Goal: Transaction & Acquisition: Book appointment/travel/reservation

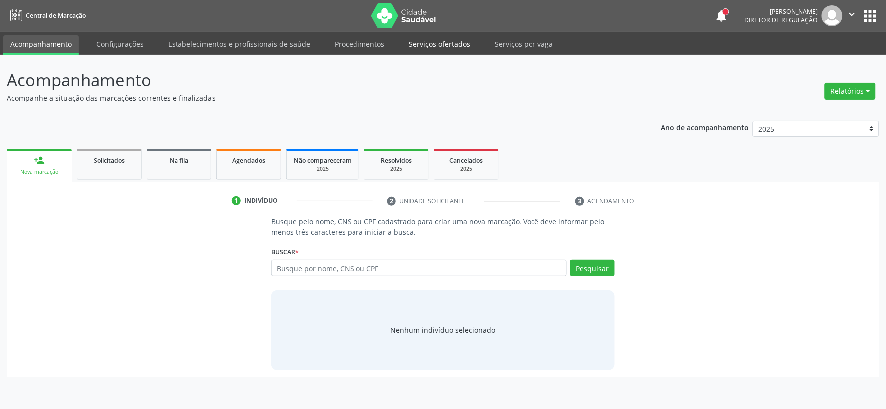
click at [372, 49] on link "Procedimentos" at bounding box center [360, 43] width 64 height 17
click at [443, 48] on link "Serviços ofertados" at bounding box center [439, 43] width 75 height 17
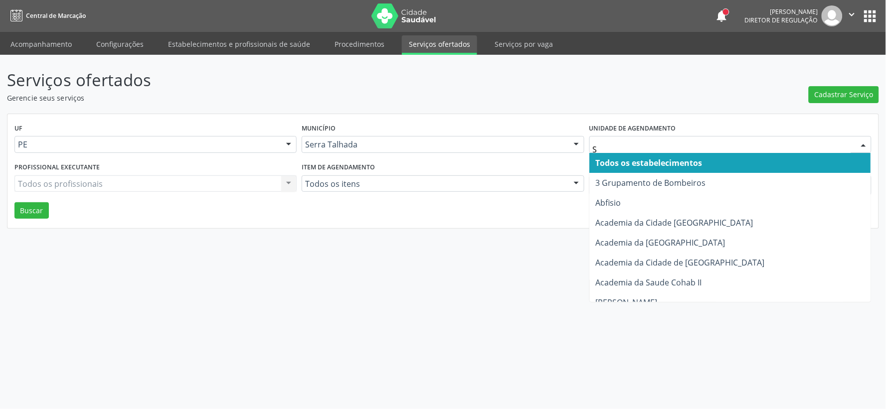
type input "S B"
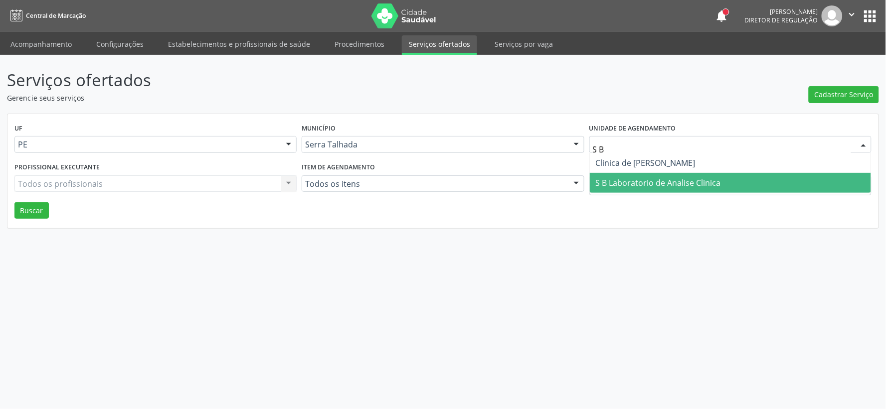
click at [630, 177] on span "S B Laboratorio de Analise Clinica" at bounding box center [658, 182] width 125 height 11
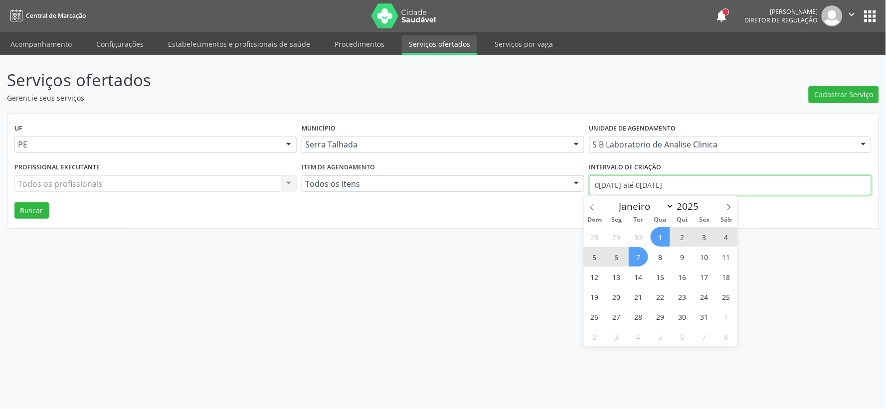
click at [623, 186] on input "01/10/2025 até 07/10/2025" at bounding box center [730, 185] width 282 height 20
click at [596, 205] on span at bounding box center [592, 204] width 17 height 17
select select "8"
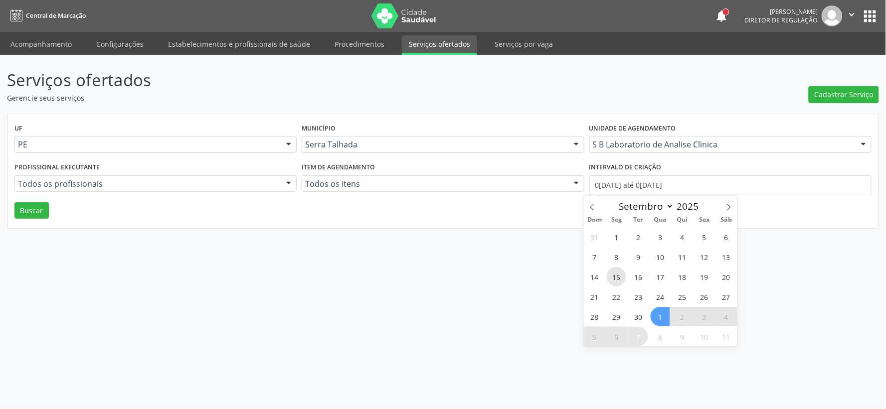
click at [613, 273] on span "15" at bounding box center [616, 276] width 19 height 19
type input "15/09/2025"
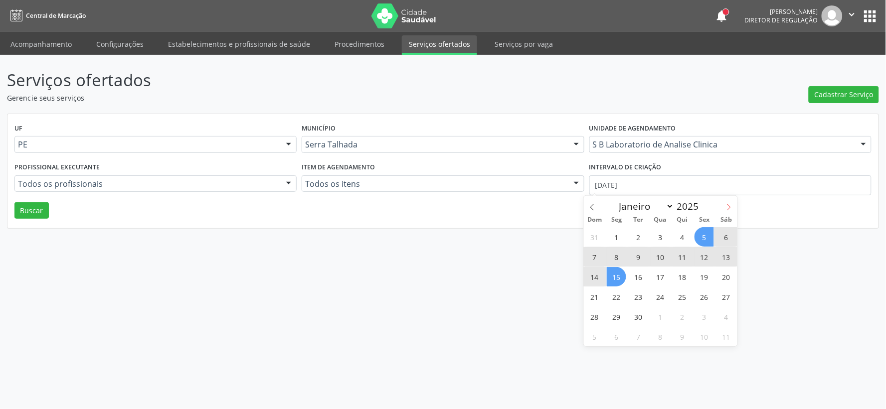
click at [730, 203] on span at bounding box center [728, 204] width 17 height 17
select select "9"
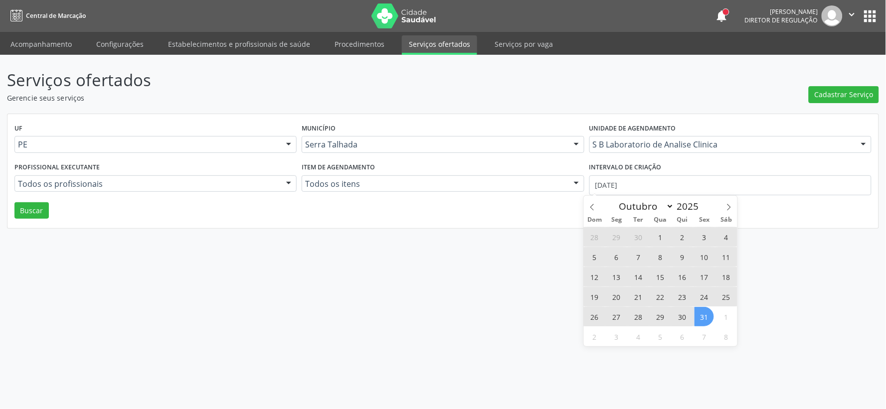
click at [702, 317] on span "31" at bounding box center [703, 316] width 19 height 19
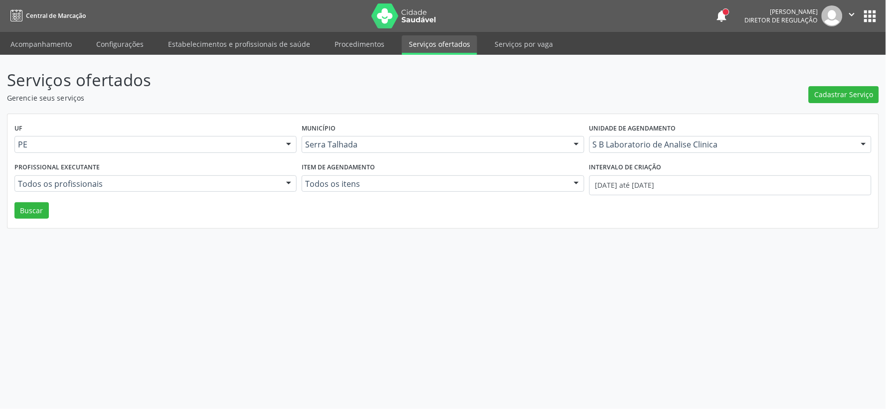
click at [36, 219] on div "UF PE PE Nenhum resultado encontrado para: " " Não há nenhuma opção para ser ex…" at bounding box center [442, 171] width 871 height 115
click at [37, 216] on button "Buscar" at bounding box center [31, 210] width 34 height 17
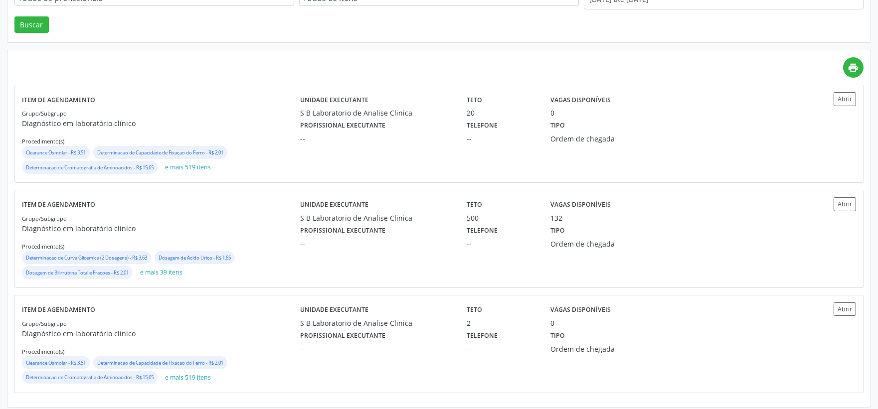
scroll to position [191, 0]
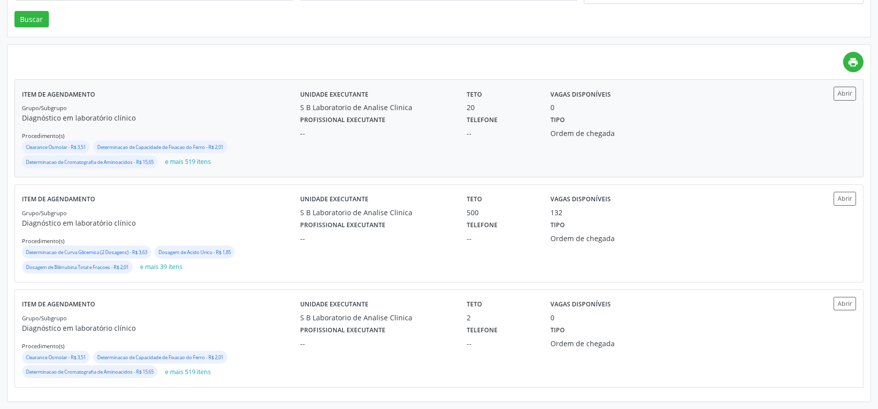
click at [350, 161] on div "Unidade executante S B Laboratorio de Analise Clinica Teto 20 Vagas disponíveis…" at bounding box center [543, 128] width 487 height 83
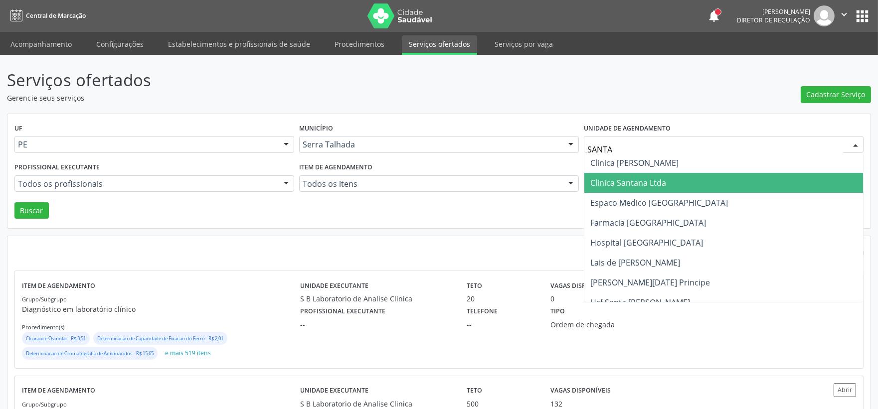
type input "SANTA M"
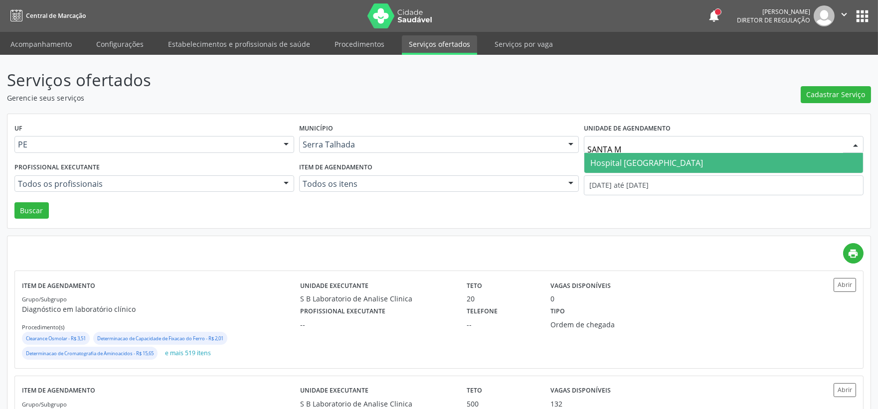
click at [617, 164] on span "Hospital [GEOGRAPHIC_DATA]" at bounding box center [646, 163] width 113 height 11
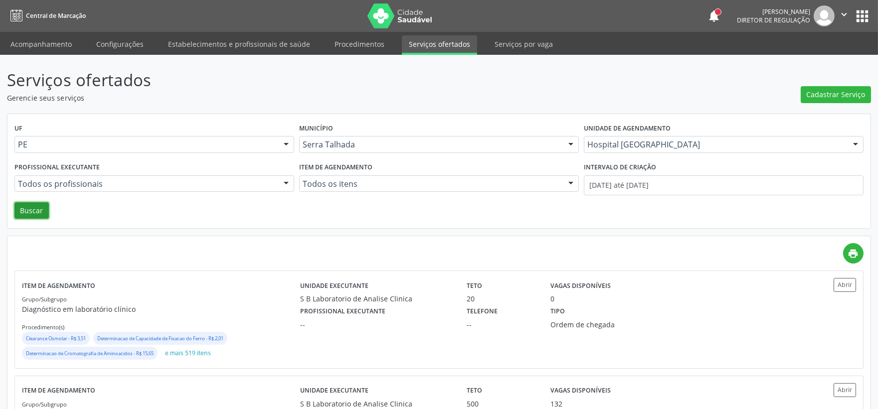
click at [27, 213] on button "Buscar" at bounding box center [31, 210] width 34 height 17
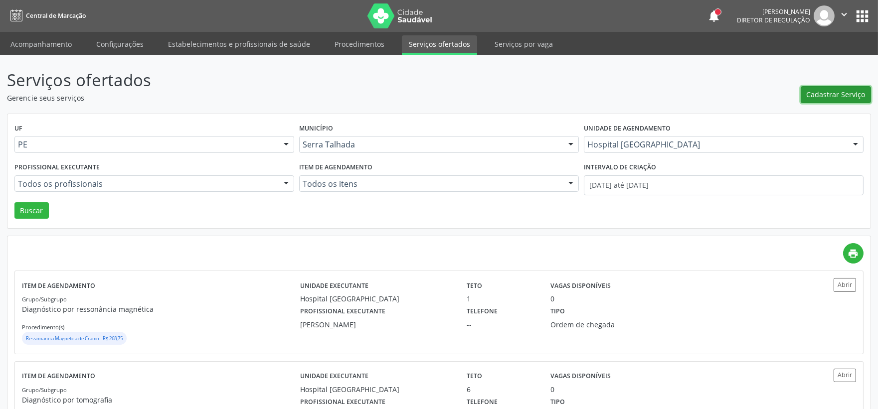
click at [836, 97] on span "Cadastrar Serviço" at bounding box center [836, 94] width 59 height 10
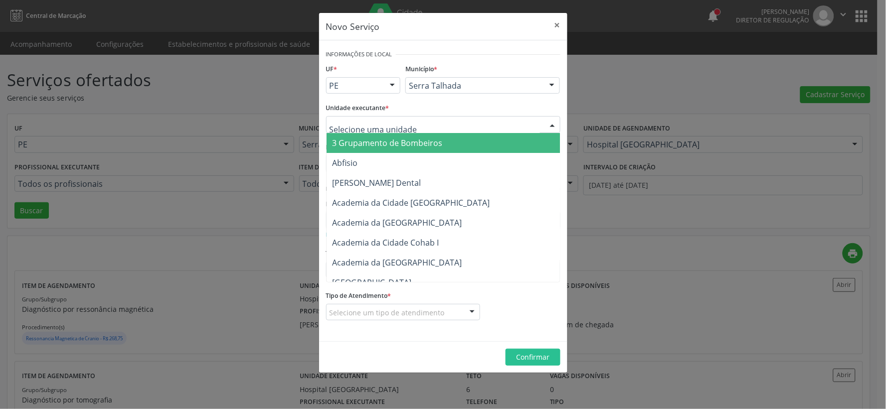
click at [419, 128] on div at bounding box center [443, 124] width 234 height 17
type input "A"
type input "SANTA M"
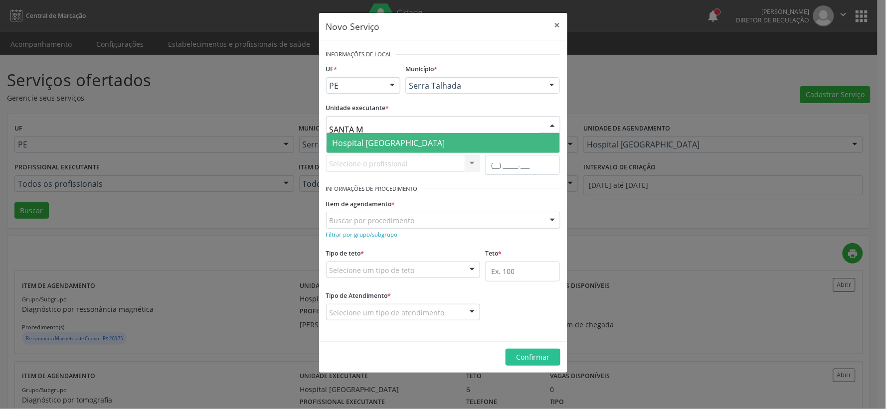
click at [411, 140] on span "Hospital [GEOGRAPHIC_DATA]" at bounding box center [443, 143] width 233 height 20
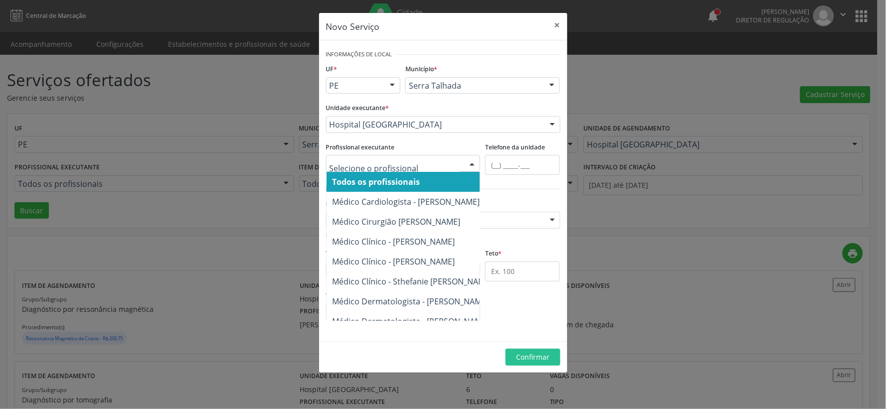
click at [442, 158] on div at bounding box center [403, 163] width 155 height 17
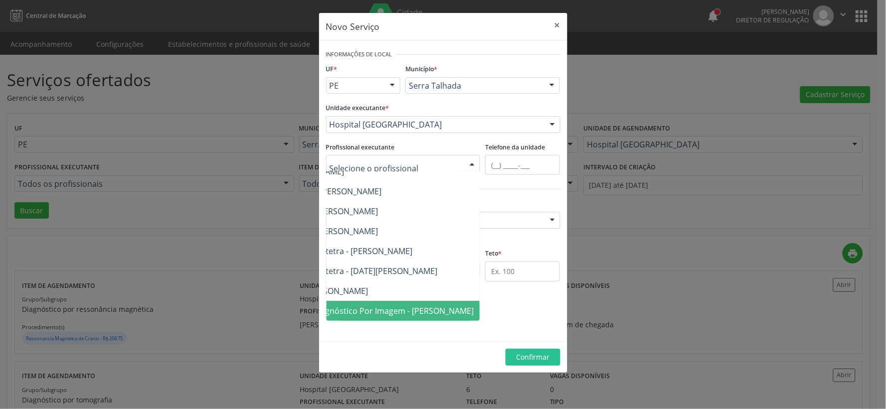
scroll to position [98, 143]
click at [435, 306] on span "Médico em Radiologia e Diagnóstico Por Imagem - Diogo Mariz Vasconcelos" at bounding box center [348, 311] width 252 height 11
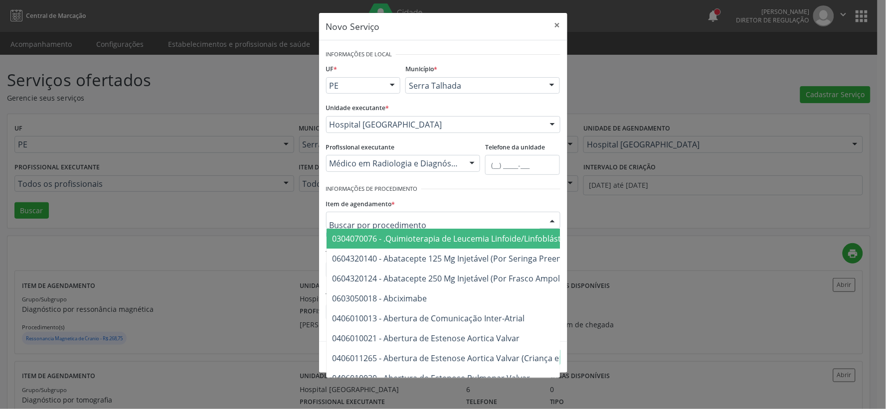
click at [485, 226] on div at bounding box center [443, 220] width 234 height 17
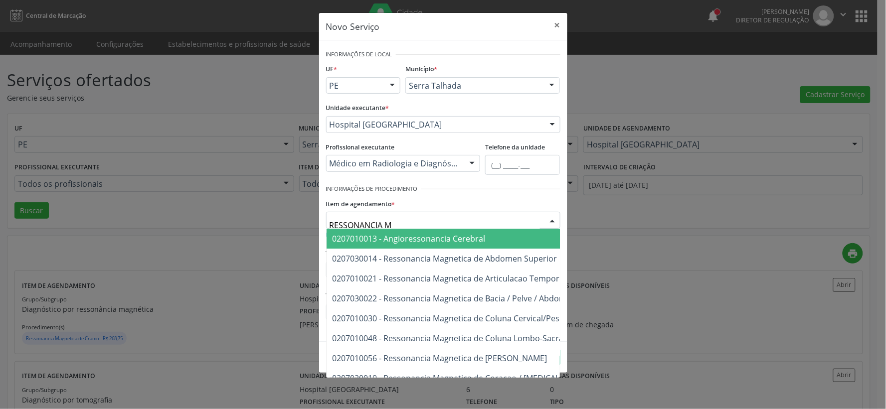
type input "RESSONANCIA MA"
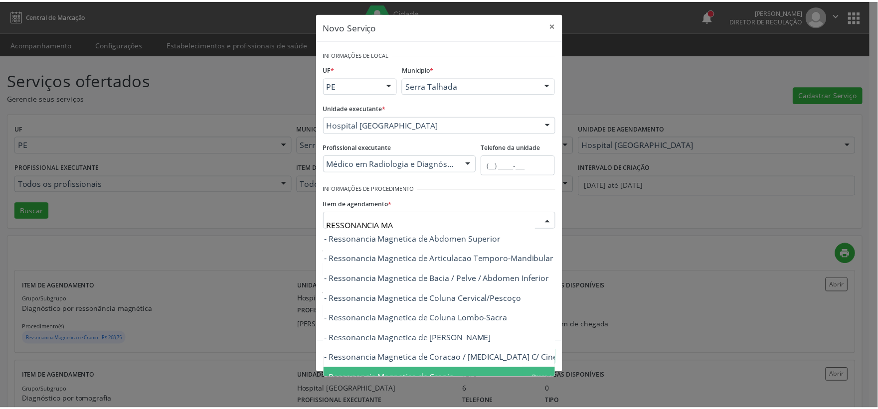
scroll to position [0, 56]
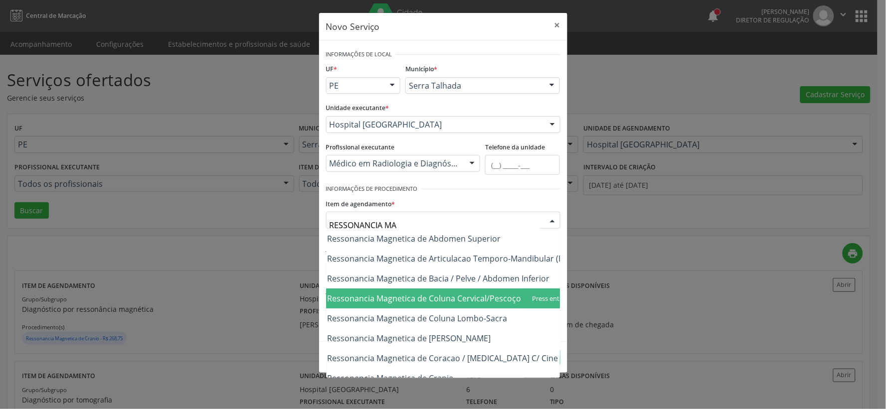
click at [478, 297] on span "0207010030 - Ressonancia Magnetica de Coluna Cervical/Pescoço" at bounding box center [398, 298] width 245 height 11
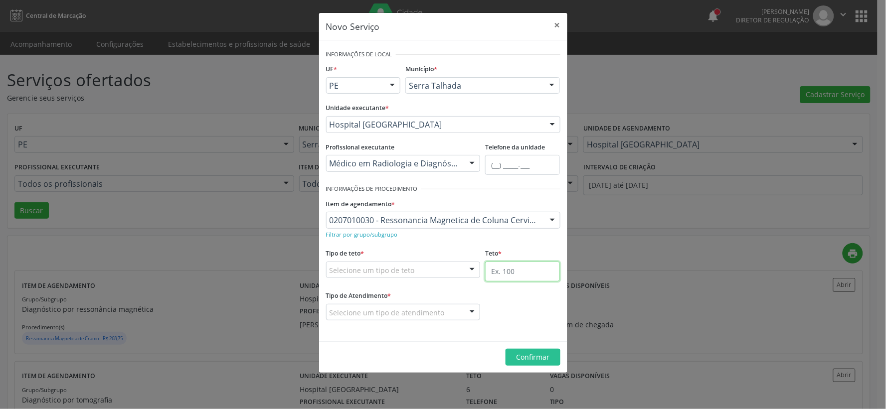
click at [500, 270] on input "text" at bounding box center [522, 272] width 75 height 20
type input "5"
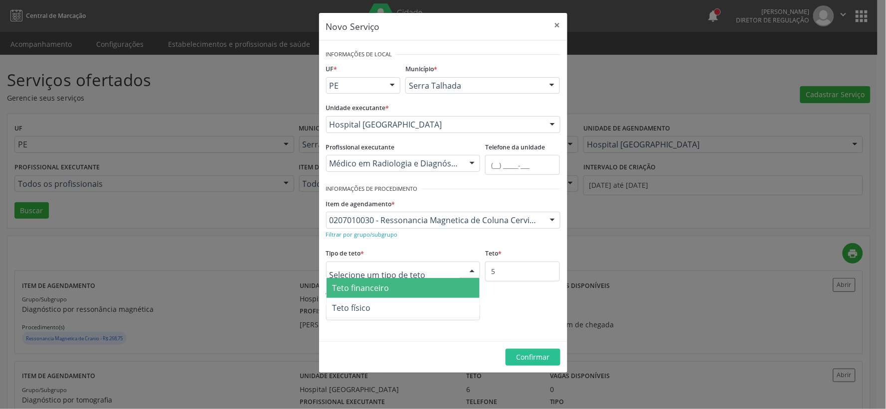
click at [462, 275] on div at bounding box center [403, 270] width 155 height 17
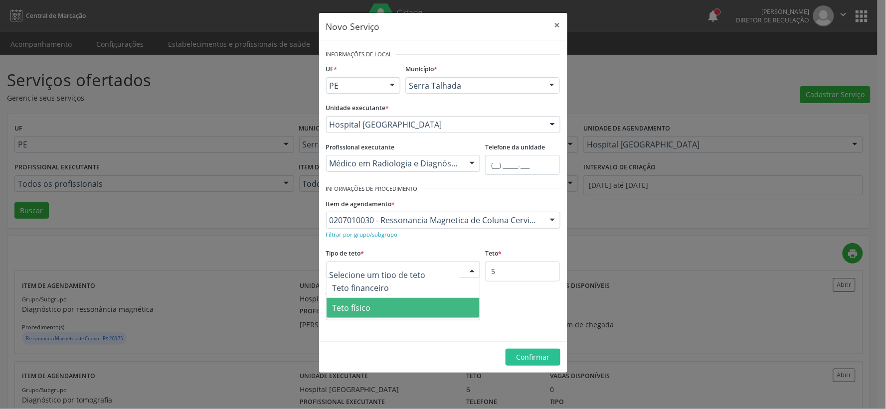
click at [428, 305] on span "Teto físico" at bounding box center [404, 308] width 154 height 20
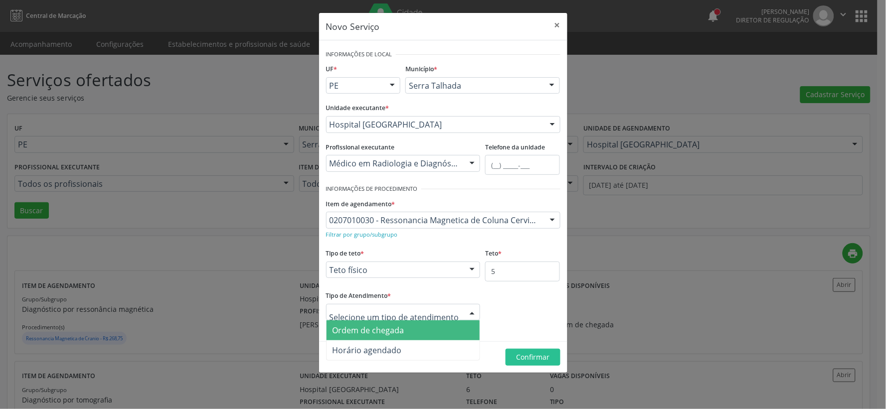
click at [420, 330] on span "Ordem de chegada" at bounding box center [404, 331] width 154 height 20
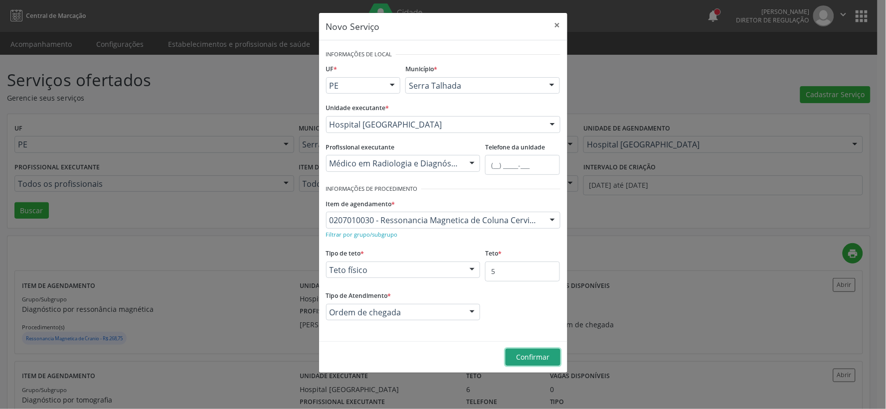
click at [513, 355] on button "Confirmar" at bounding box center [532, 357] width 55 height 17
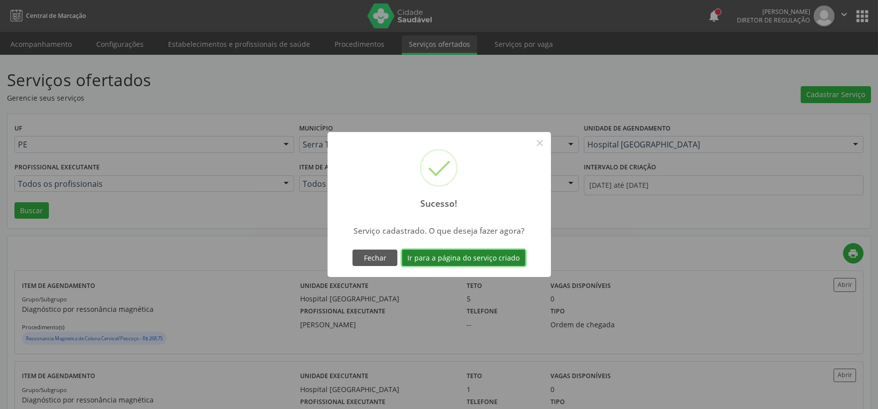
click at [476, 254] on button "Ir para a página do serviço criado" at bounding box center [464, 258] width 124 height 17
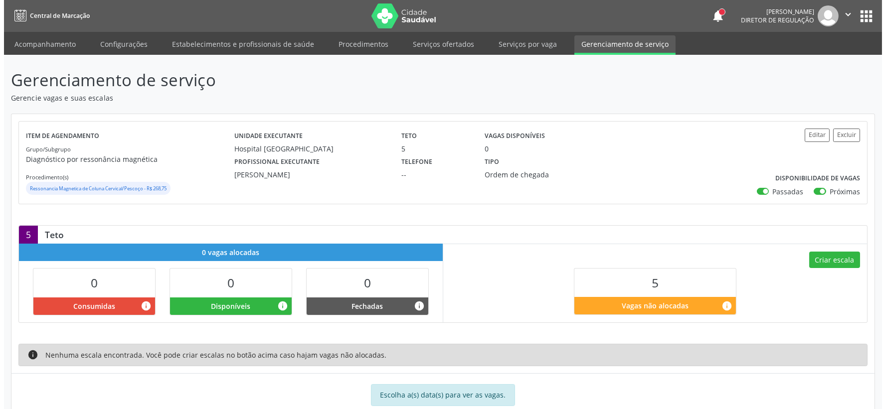
scroll to position [26, 0]
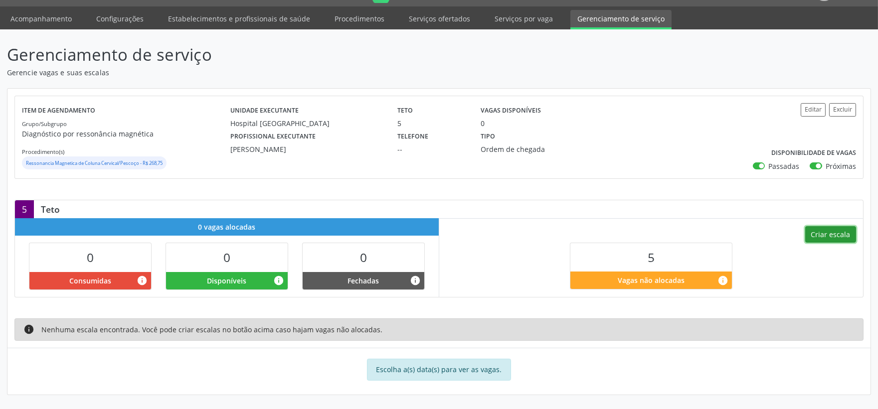
click at [824, 234] on button "Criar escala" at bounding box center [830, 234] width 51 height 17
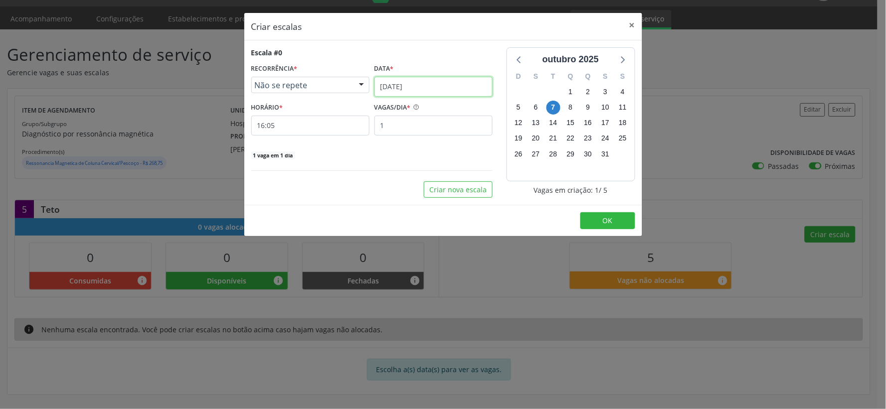
click at [455, 85] on input "07/10/2025" at bounding box center [433, 87] width 118 height 20
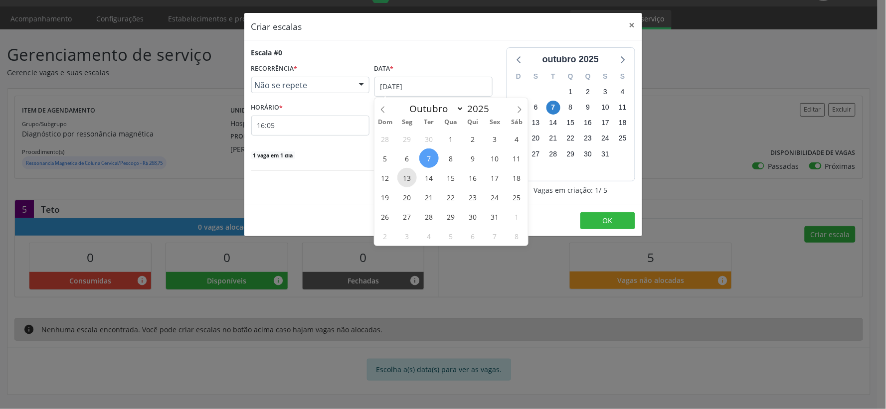
click at [407, 177] on span "13" at bounding box center [406, 177] width 19 height 19
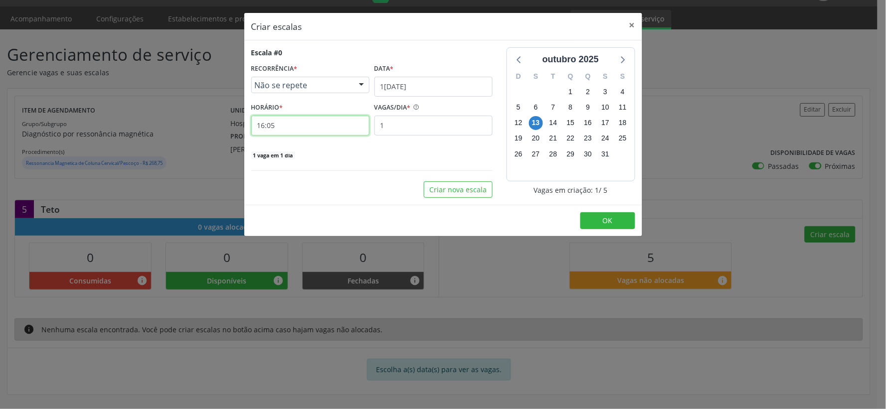
click at [335, 128] on input "16:05" at bounding box center [310, 126] width 118 height 20
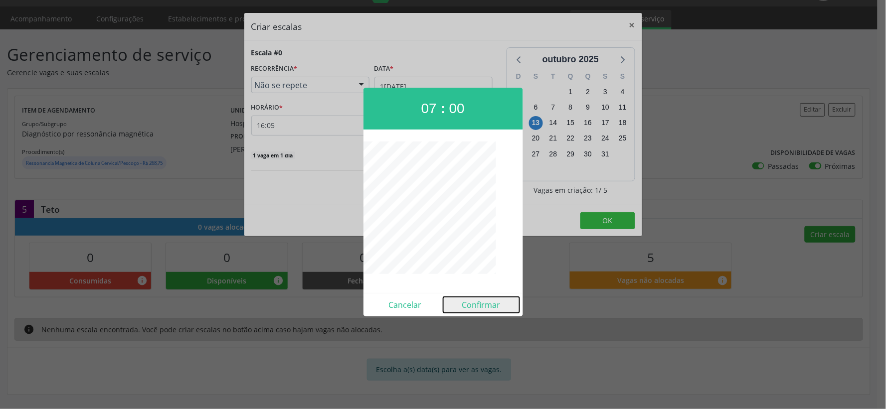
click at [465, 300] on button "Confirmar" at bounding box center [481, 305] width 76 height 16
type input "07:00"
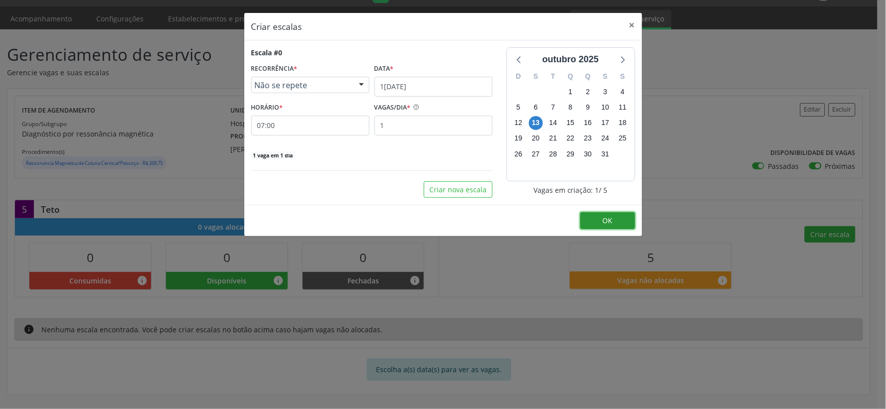
click at [591, 222] on button "OK" at bounding box center [607, 220] width 55 height 17
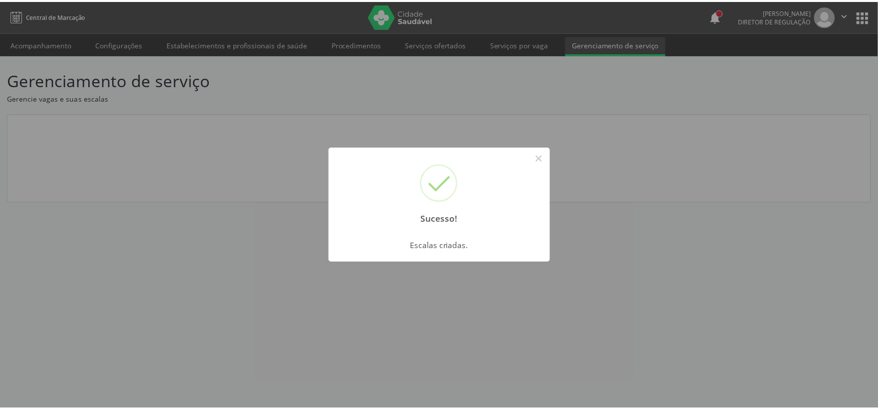
scroll to position [0, 0]
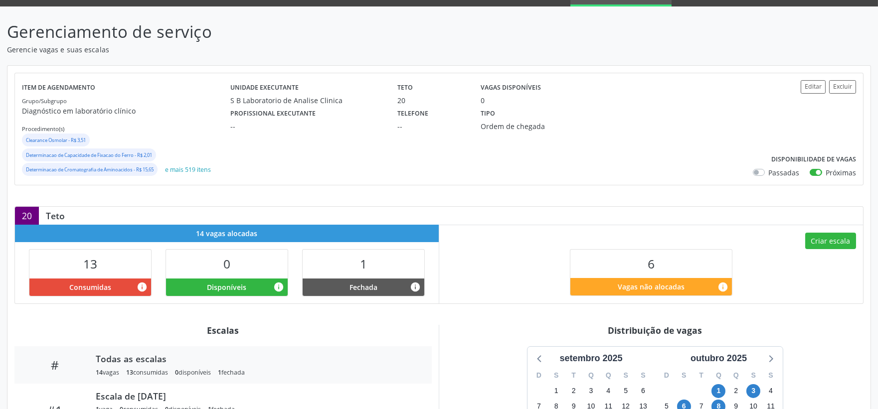
scroll to position [166, 0]
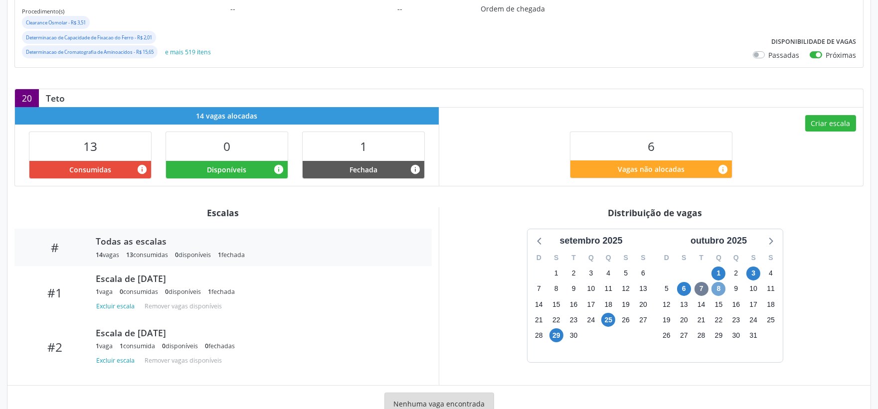
click at [722, 291] on span "8" at bounding box center [718, 289] width 14 height 14
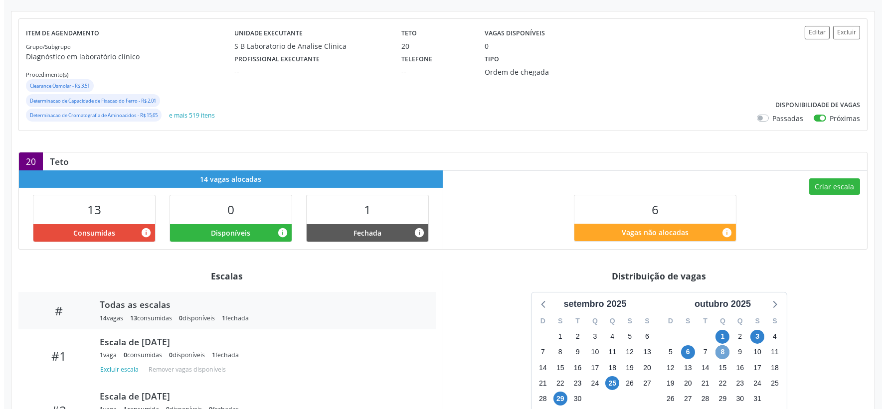
scroll to position [97, 0]
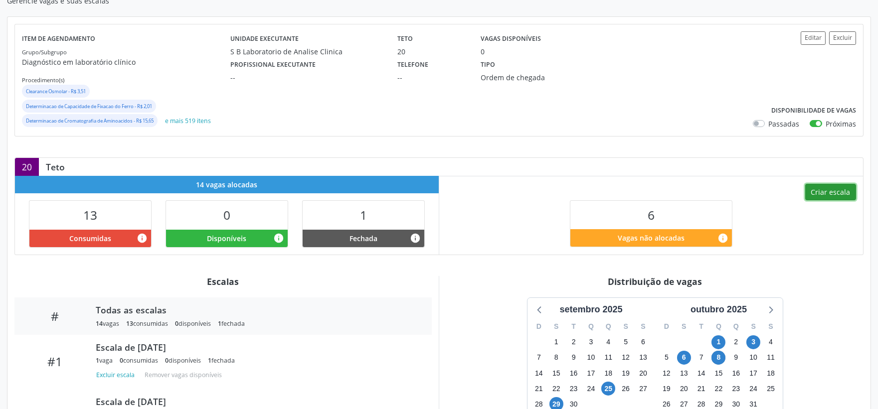
click at [813, 192] on button "Criar escala" at bounding box center [830, 192] width 51 height 17
select select "9"
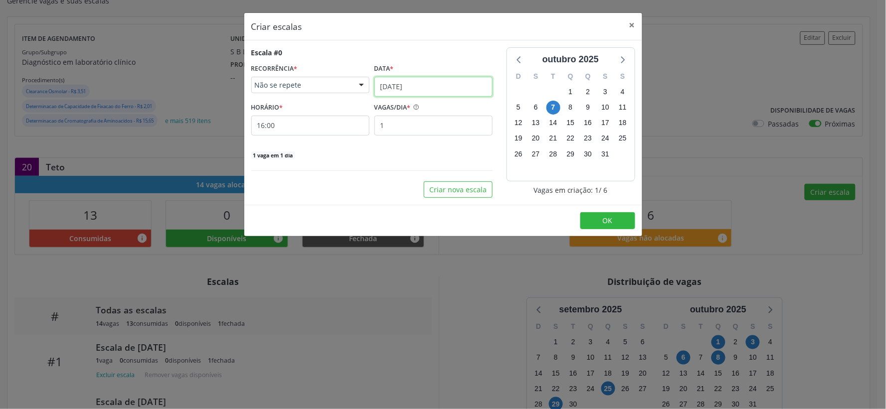
click at [395, 92] on input "07/10/2025" at bounding box center [433, 87] width 118 height 20
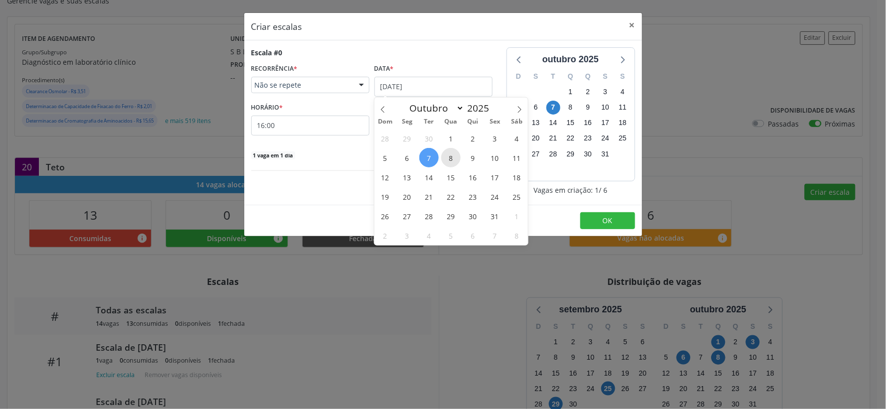
click at [444, 156] on span "8" at bounding box center [450, 157] width 19 height 19
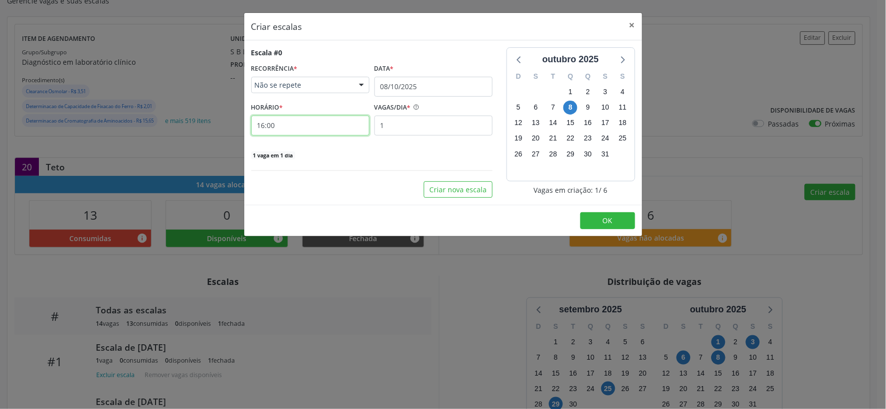
click at [311, 128] on input "16:00" at bounding box center [310, 126] width 118 height 20
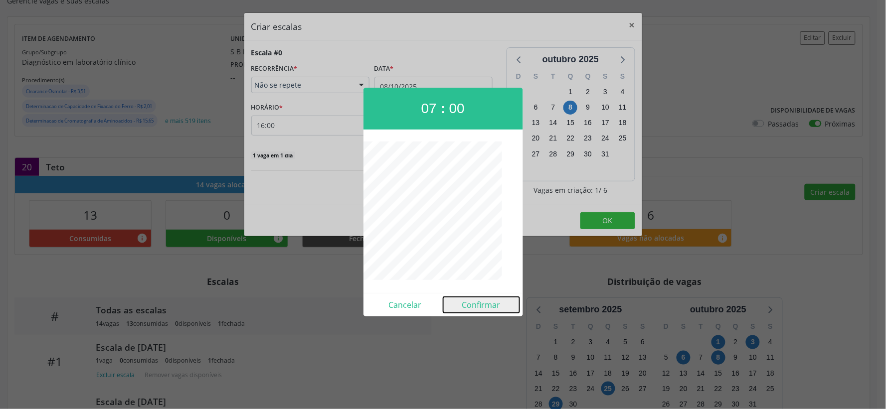
click at [479, 301] on button "Confirmar" at bounding box center [481, 305] width 76 height 16
type input "07:00"
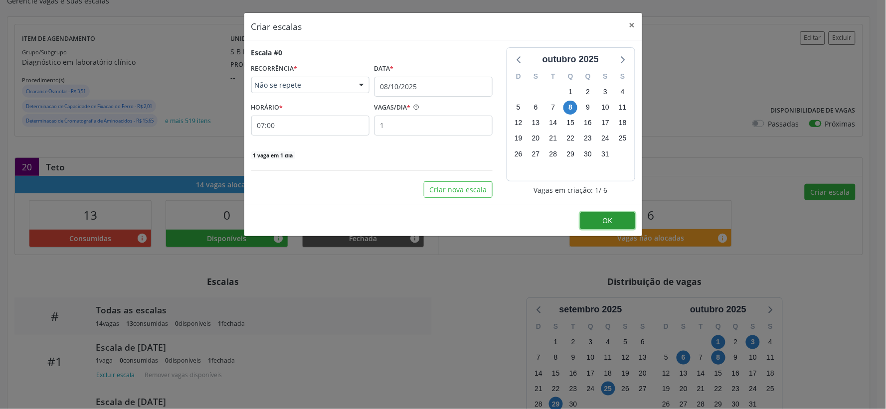
click at [590, 221] on button "OK" at bounding box center [607, 220] width 55 height 17
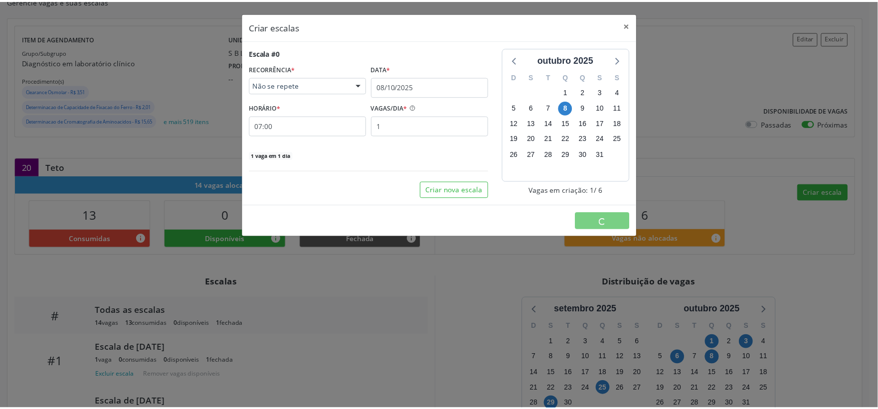
scroll to position [0, 0]
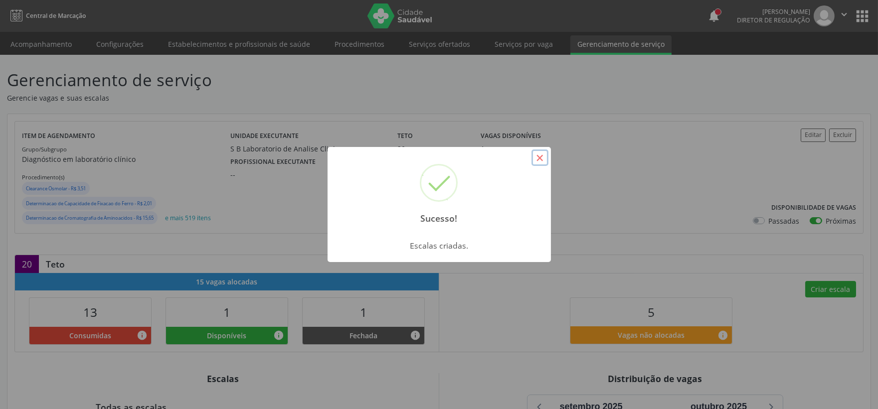
click at [535, 158] on button "×" at bounding box center [539, 158] width 17 height 17
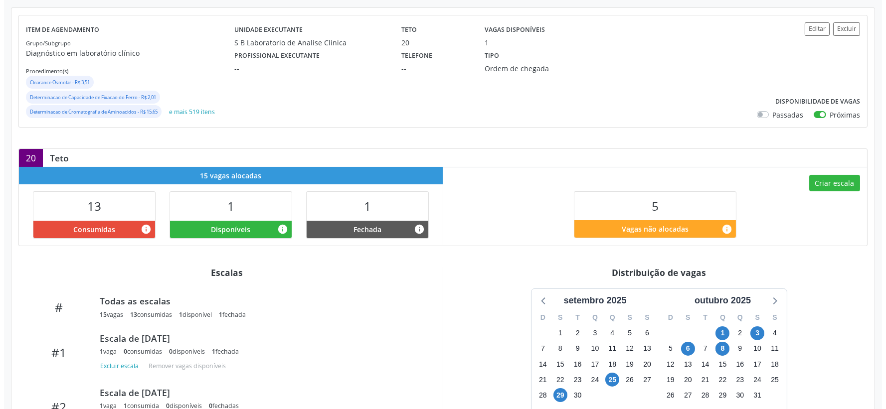
scroll to position [111, 0]
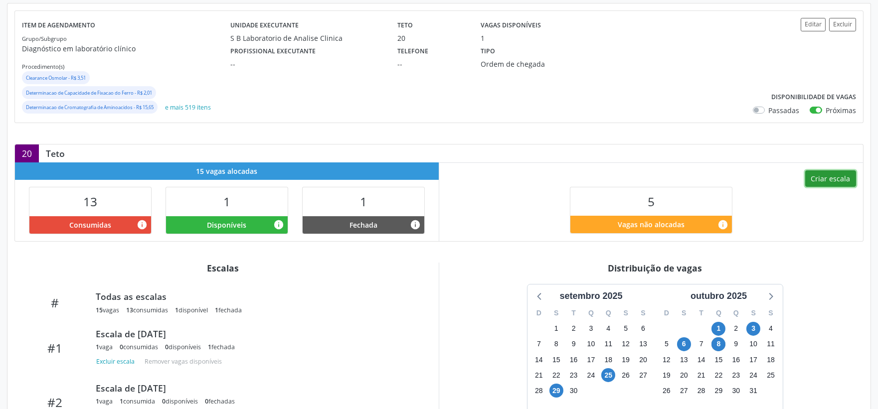
click at [821, 176] on button "Criar escala" at bounding box center [830, 178] width 51 height 17
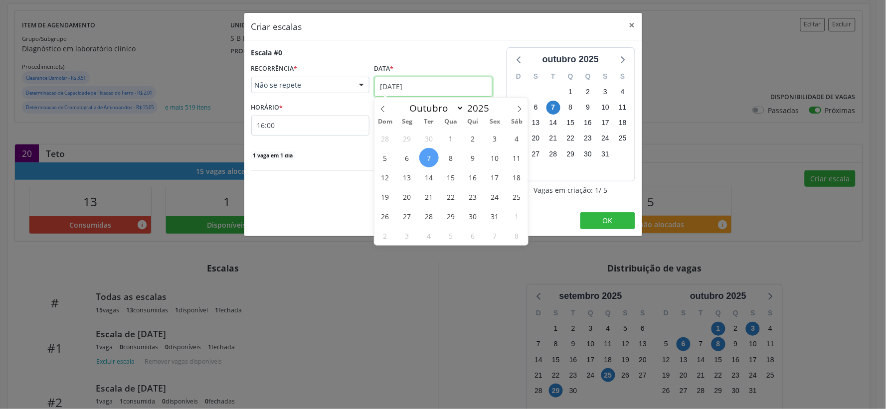
click at [392, 86] on input "07/10/2025" at bounding box center [433, 87] width 118 height 20
click at [444, 159] on span "8" at bounding box center [450, 157] width 19 height 19
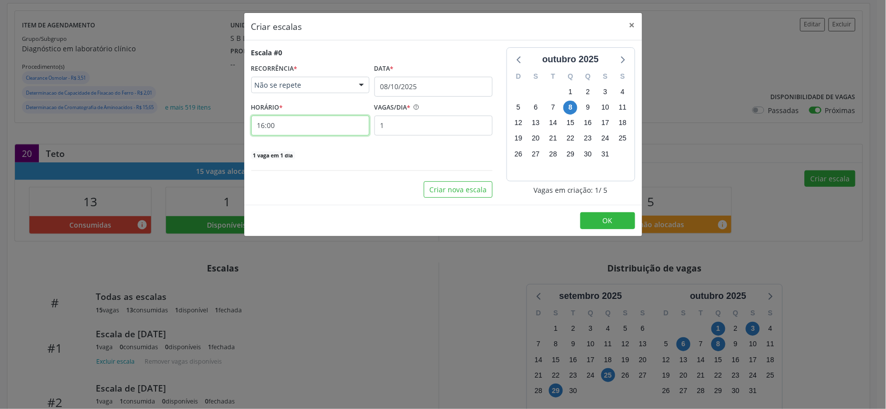
click at [322, 125] on input "16:00" at bounding box center [310, 126] width 118 height 20
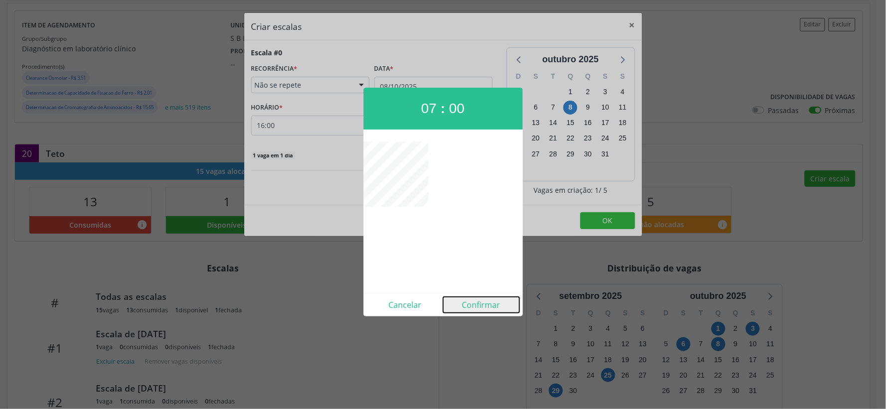
click at [482, 302] on button "Confirmar" at bounding box center [481, 305] width 76 height 16
type input "07:00"
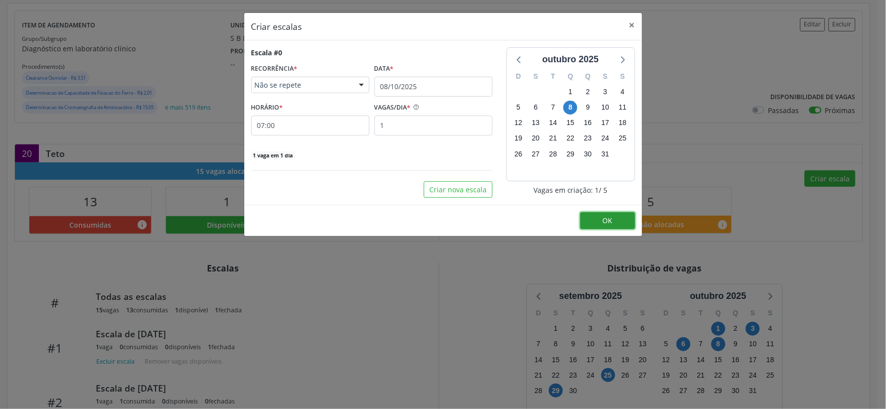
click at [593, 222] on button "OK" at bounding box center [607, 220] width 55 height 17
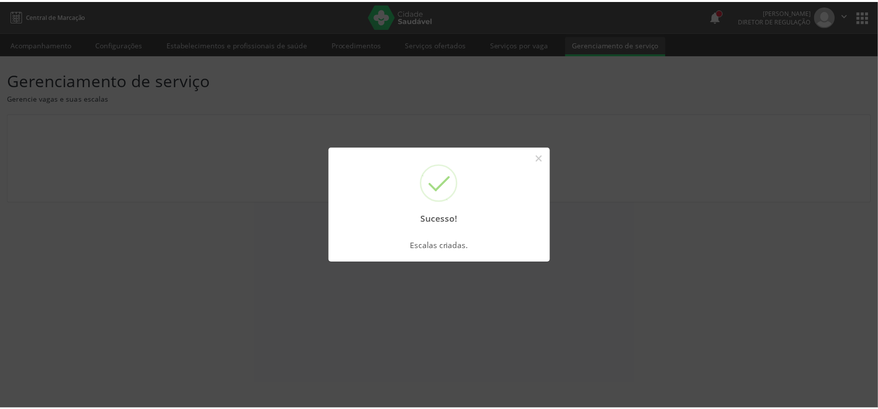
scroll to position [0, 0]
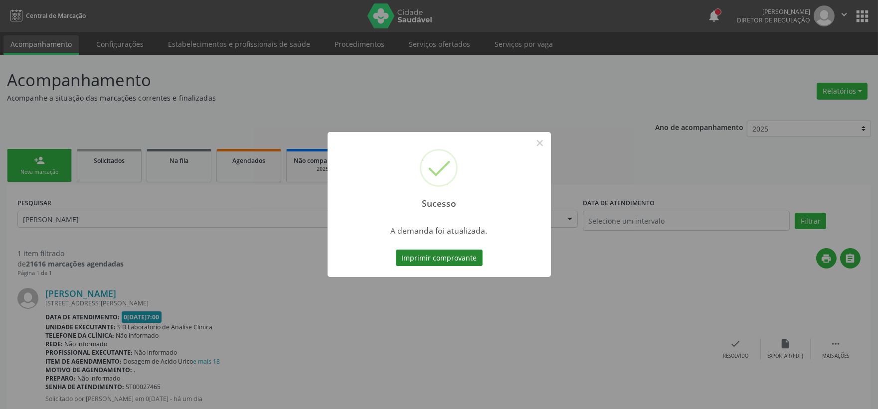
click at [409, 261] on button "Imprimir comprovante" at bounding box center [439, 258] width 87 height 17
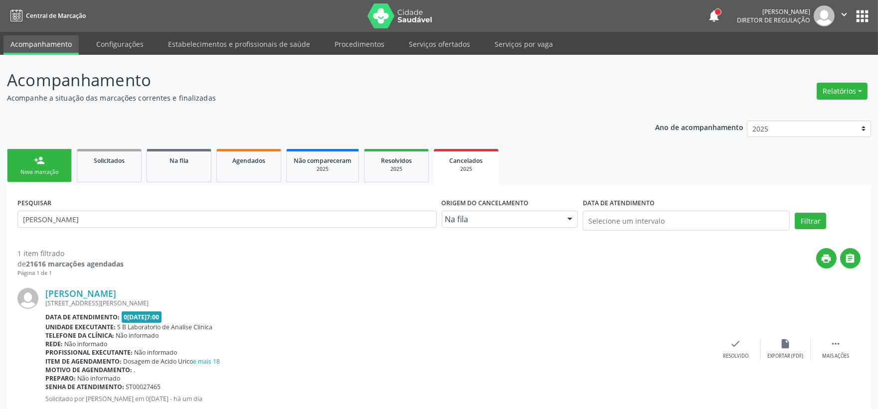
click at [54, 165] on link "person_add Nova marcação" at bounding box center [39, 165] width 65 height 33
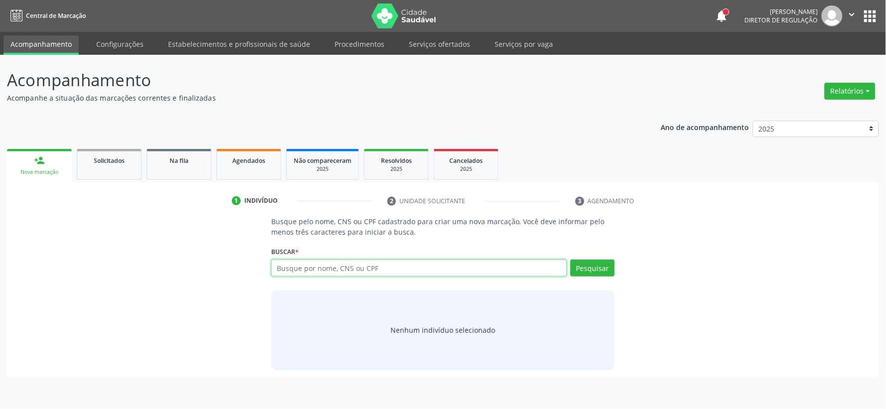
click at [286, 266] on input "text" at bounding box center [419, 268] width 296 height 17
type input "708506369220073"
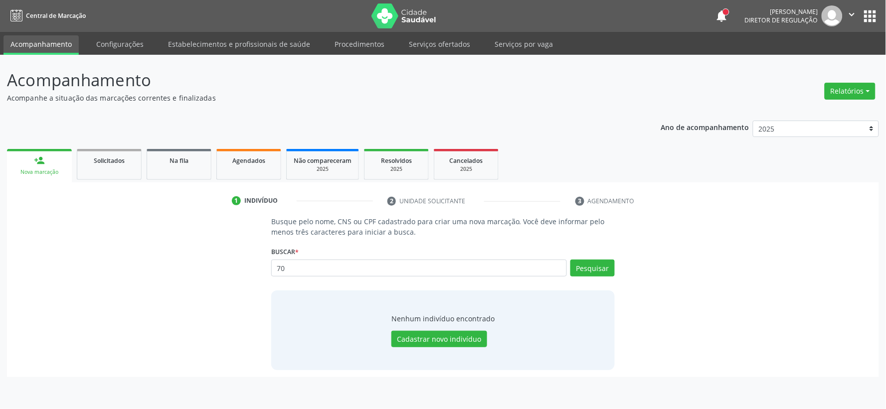
type input "7"
type input "05291051442"
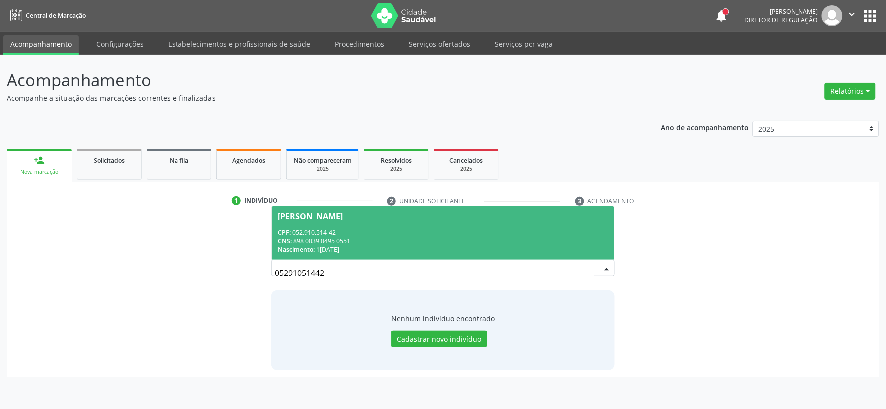
click at [306, 228] on div "CPF: 052.910.514-42" at bounding box center [443, 232] width 330 height 8
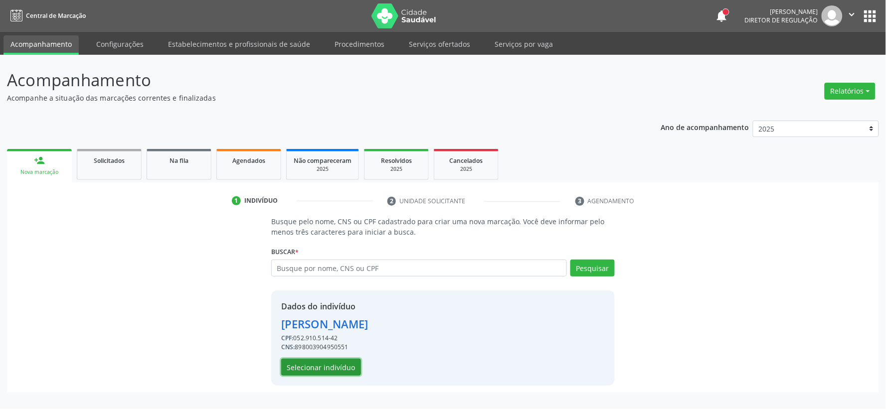
click at [330, 362] on button "Selecionar indivíduo" at bounding box center [321, 367] width 80 height 17
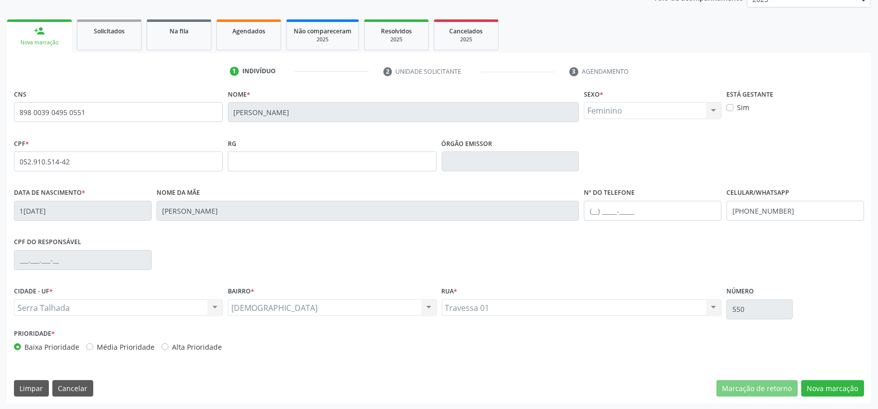
scroll to position [131, 0]
click at [806, 385] on button "Nova marcação" at bounding box center [832, 387] width 63 height 17
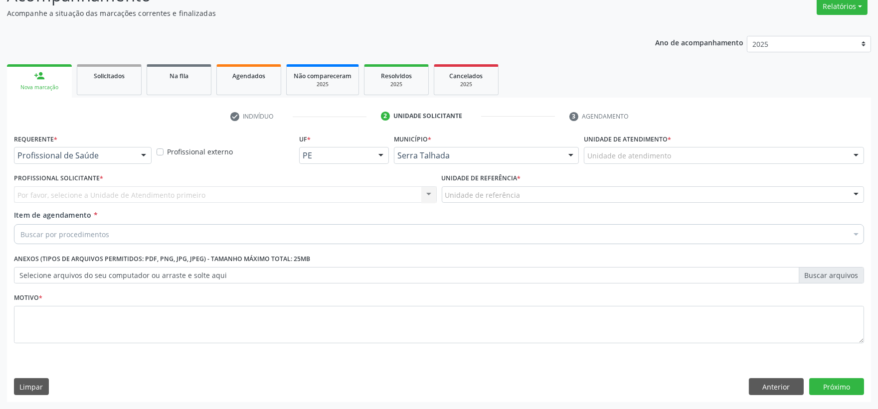
scroll to position [85, 0]
click at [133, 163] on div "Profissional de Saúde Profissional de Saúde Paciente Nenhum resultado encontrad…" at bounding box center [83, 155] width 138 height 17
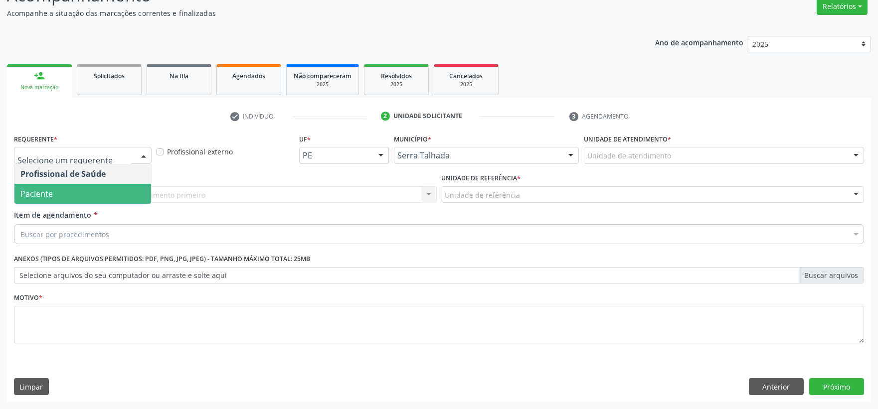
click at [109, 191] on span "Paciente" at bounding box center [82, 194] width 137 height 20
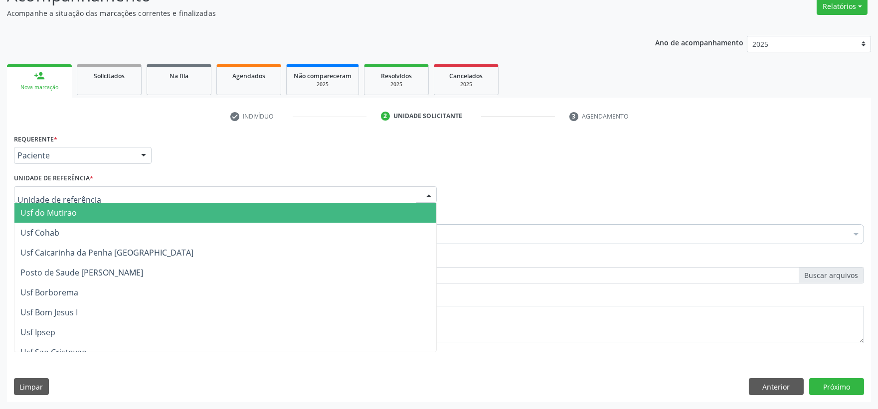
click at [109, 191] on div at bounding box center [225, 194] width 423 height 17
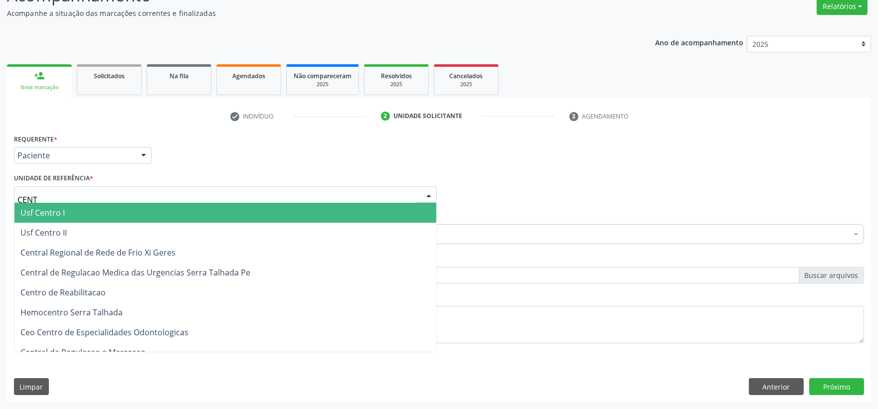
type input "CENTR"
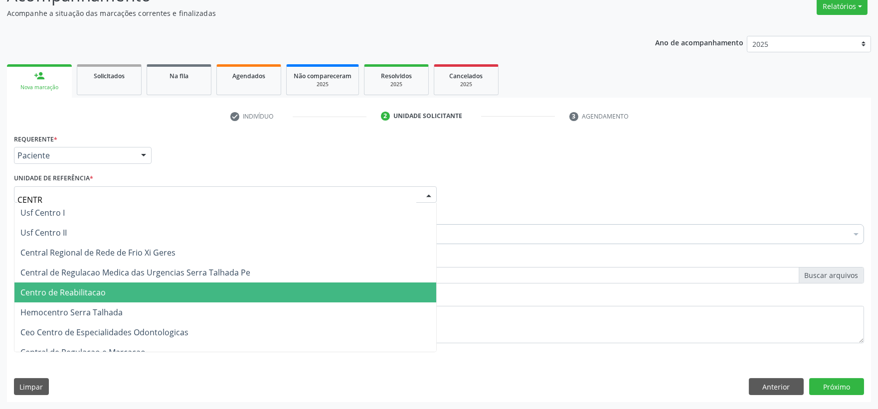
click at [102, 290] on span "Centro de Reabilitacao" at bounding box center [62, 292] width 85 height 11
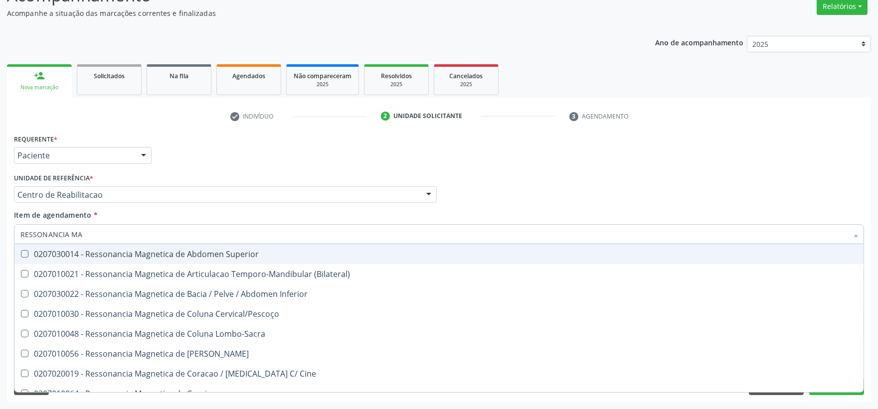
type input "RESSONANCIA MAG"
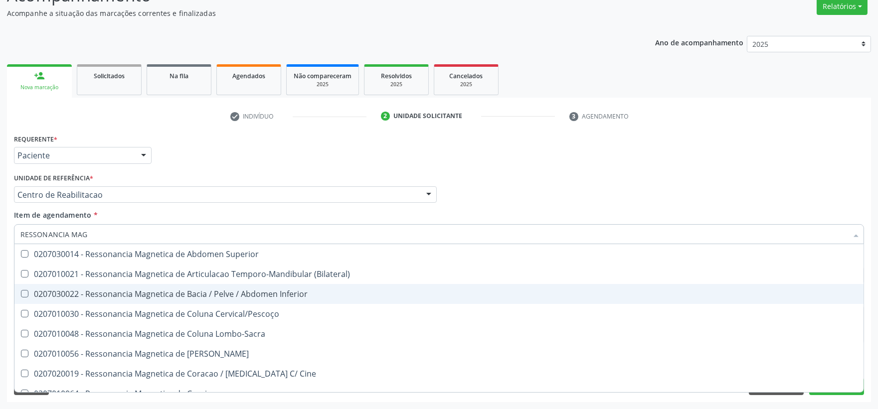
click at [146, 301] on span "0207030022 - Ressonancia Magnetica de Bacia / Pelve / Abdomen Inferior" at bounding box center [438, 294] width 849 height 20
checkbox Inferior "true"
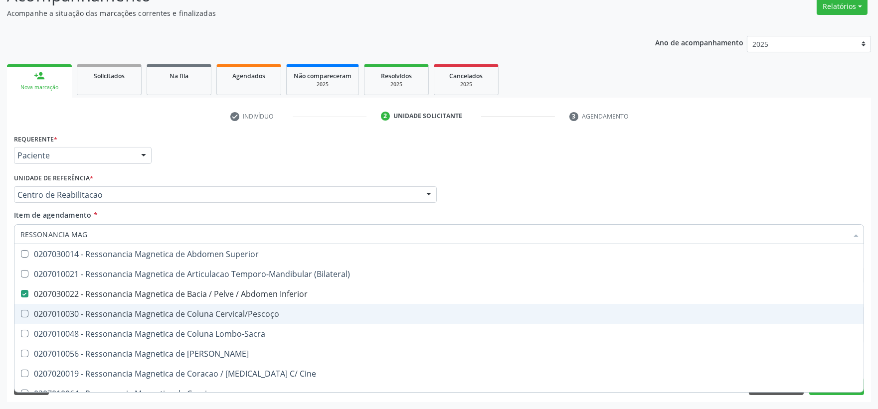
drag, startPoint x: 146, startPoint y: 301, endPoint x: 145, endPoint y: 308, distance: 7.5
click at [145, 308] on ul "Desfazer seleção 0207030014 - Ressonancia Magnetica de Abdomen Superior 0207010…" at bounding box center [438, 373] width 849 height 259
click at [145, 310] on div "0207010030 - Ressonancia Magnetica de Coluna Cervical/Pescoço" at bounding box center [438, 314] width 837 height 8
checkbox Cervical\/Pescoço "true"
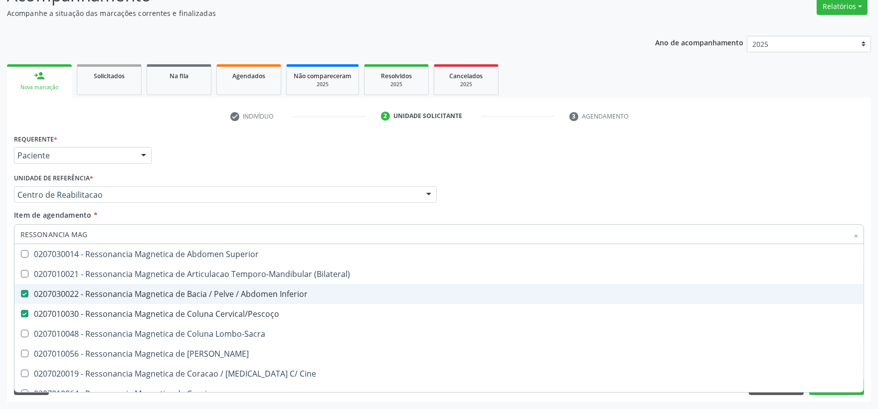
click at [133, 295] on div "0207030022 - Ressonancia Magnetica de Bacia / Pelve / Abdomen Inferior" at bounding box center [438, 294] width 837 height 8
checkbox Inferior "false"
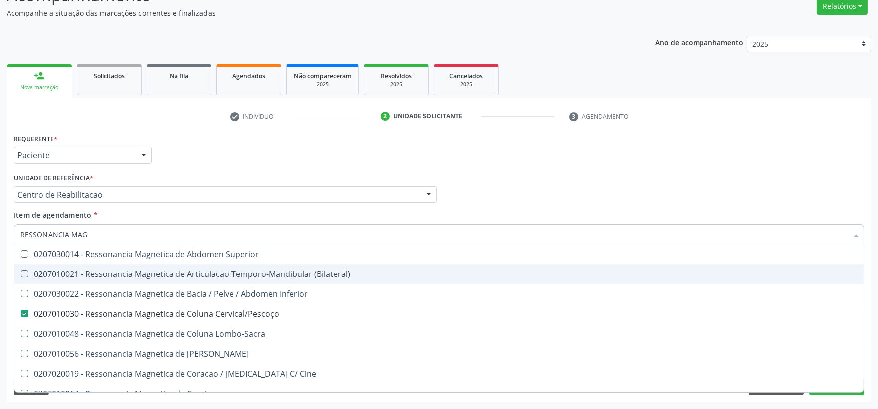
click at [17, 262] on span "0207030014 - Ressonancia Magnetica de Abdomen Superior" at bounding box center [438, 254] width 849 height 20
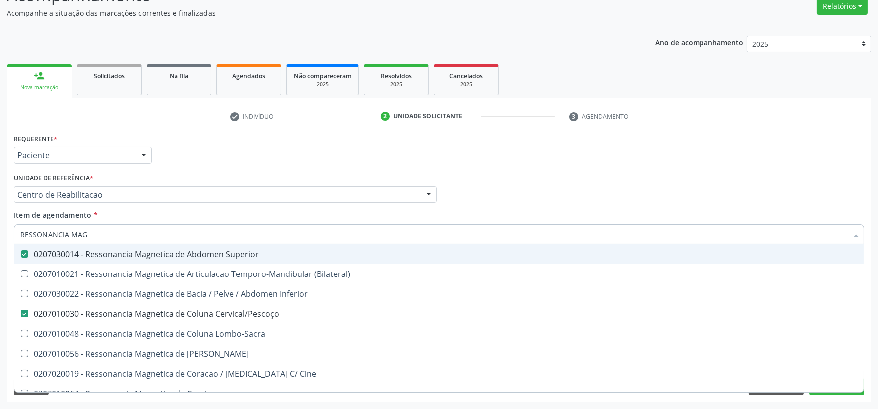
click at [17, 262] on span "0207030014 - Ressonancia Magnetica de Abdomen Superior" at bounding box center [438, 254] width 849 height 20
checkbox Superior "false"
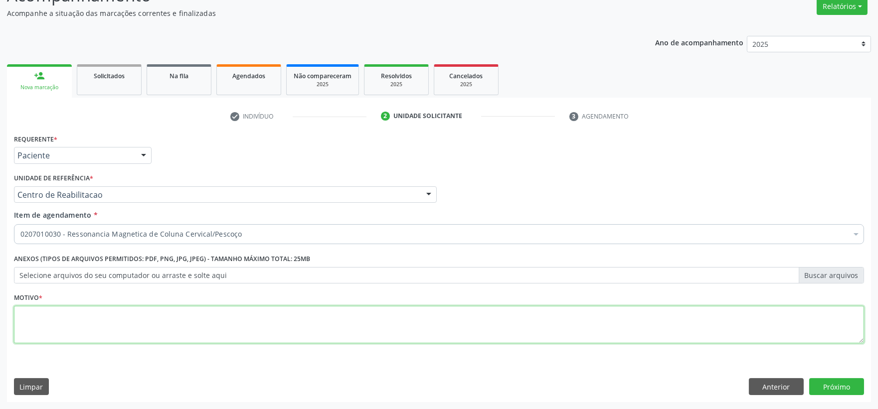
click at [288, 317] on textarea at bounding box center [439, 325] width 850 height 38
type textarea "."
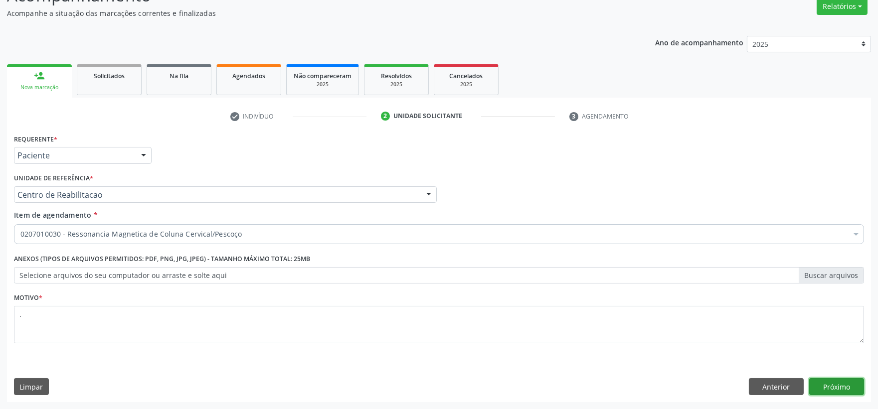
click at [826, 389] on button "Próximo" at bounding box center [836, 386] width 55 height 17
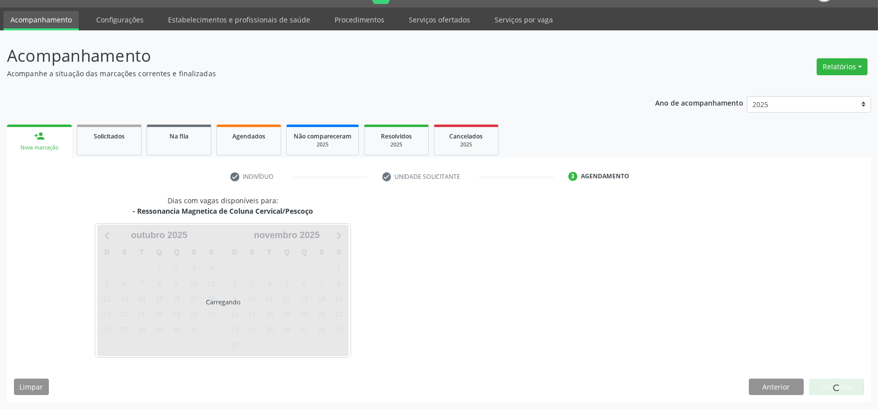
scroll to position [24, 0]
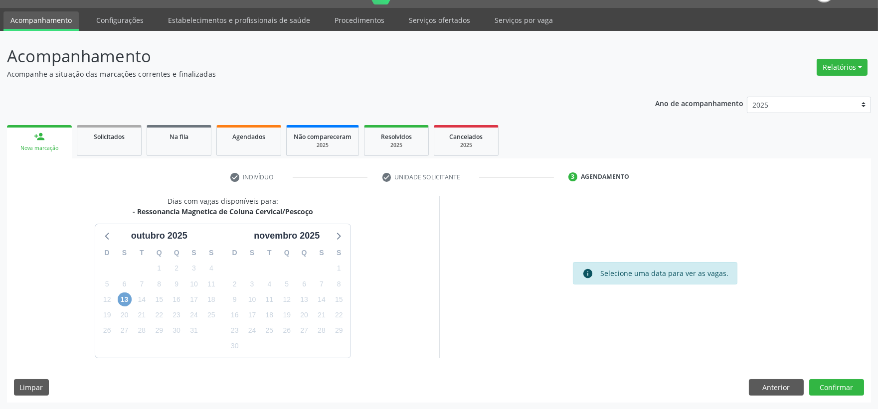
click at [130, 296] on span "13" at bounding box center [125, 300] width 14 height 14
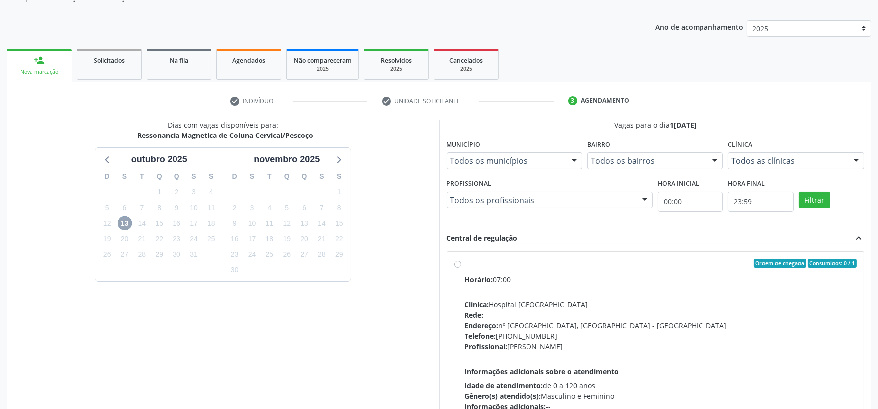
scroll to position [168, 0]
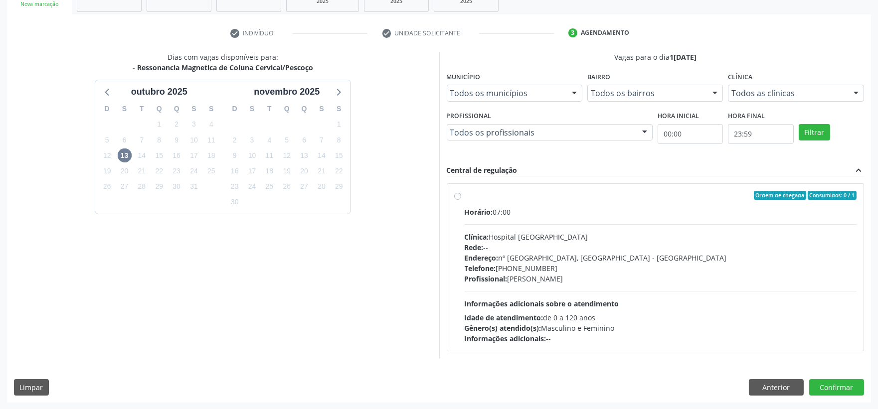
click at [530, 257] on div "Endereço: nº 980, Centro, Serra Talhada - PE" at bounding box center [661, 258] width 392 height 10
click at [461, 200] on input "Ordem de chegada Consumidos: 0 / 1 Horário: 07:00 Clínica: Hospital Santa Marta…" at bounding box center [457, 195] width 7 height 9
radio input "true"
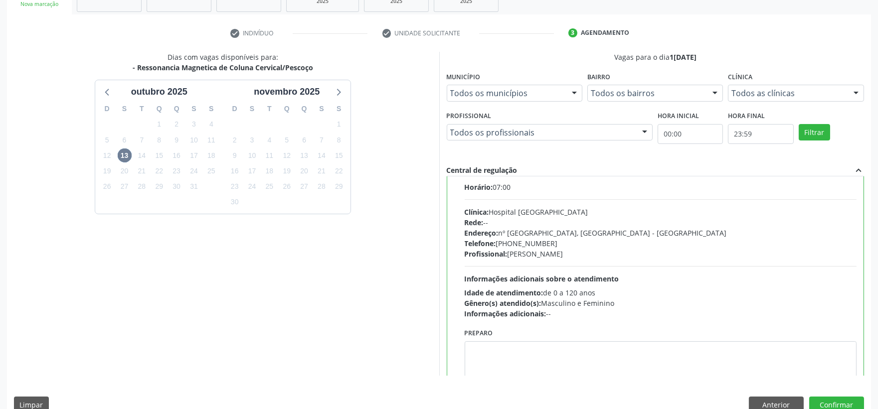
scroll to position [49, 0]
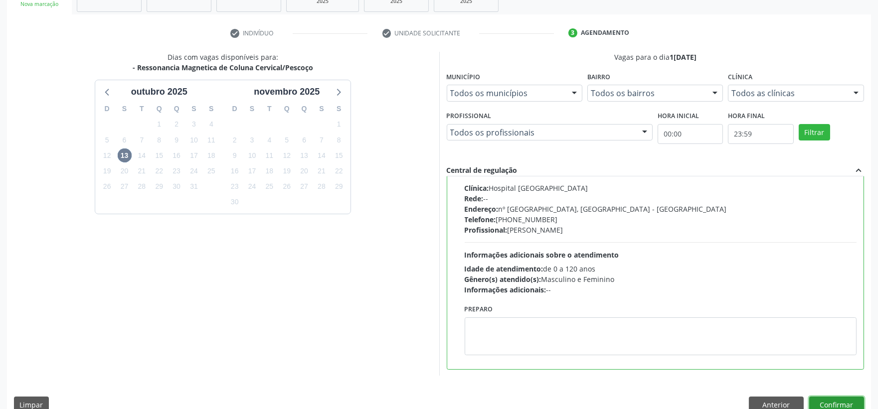
click at [829, 399] on button "Confirmar" at bounding box center [836, 405] width 55 height 17
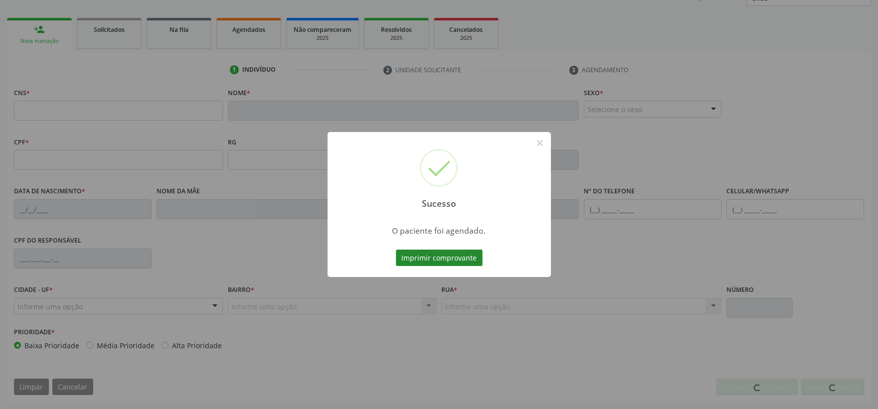
click at [412, 261] on button "Imprimir comprovante" at bounding box center [439, 258] width 87 height 17
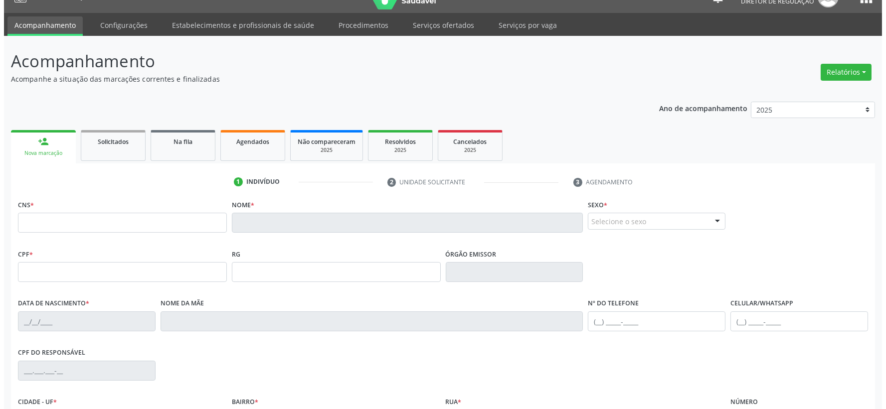
scroll to position [0, 0]
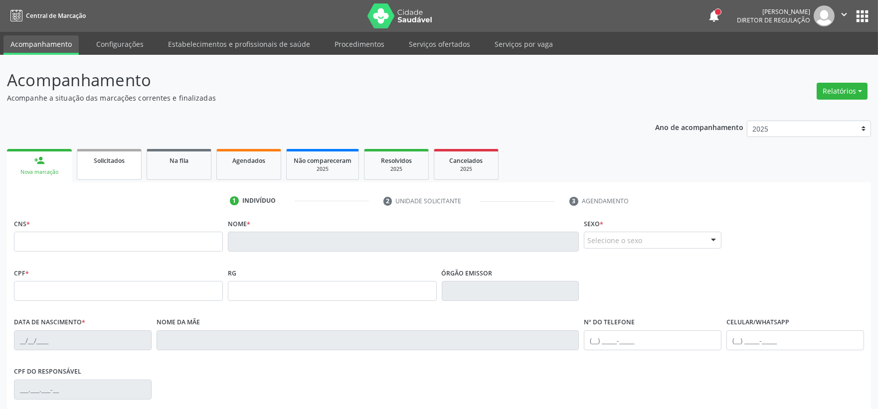
click at [106, 157] on span "Solicitados" at bounding box center [109, 161] width 31 height 8
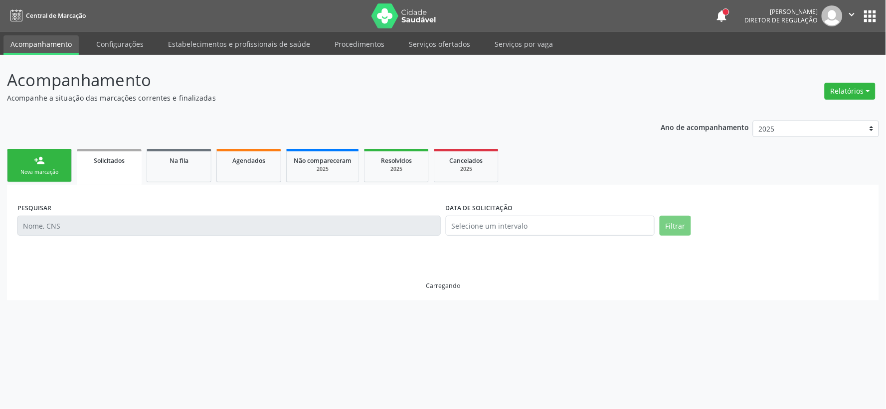
click at [32, 152] on link "person_add Nova marcação" at bounding box center [39, 165] width 65 height 33
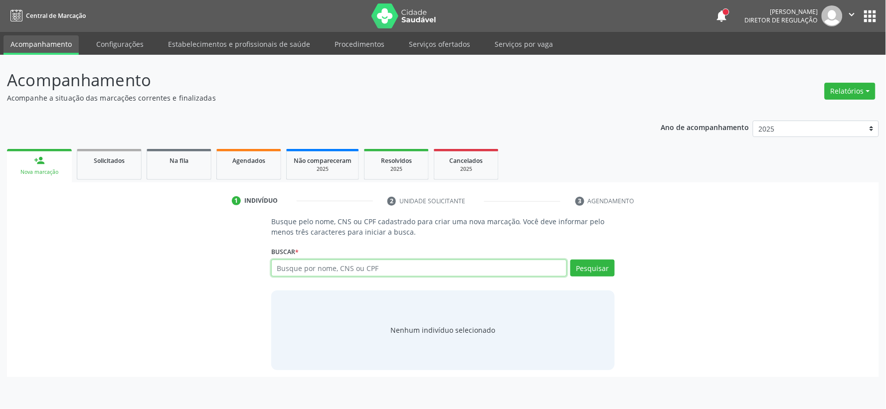
click at [334, 264] on input "text" at bounding box center [419, 268] width 296 height 17
type input "898006353045079"
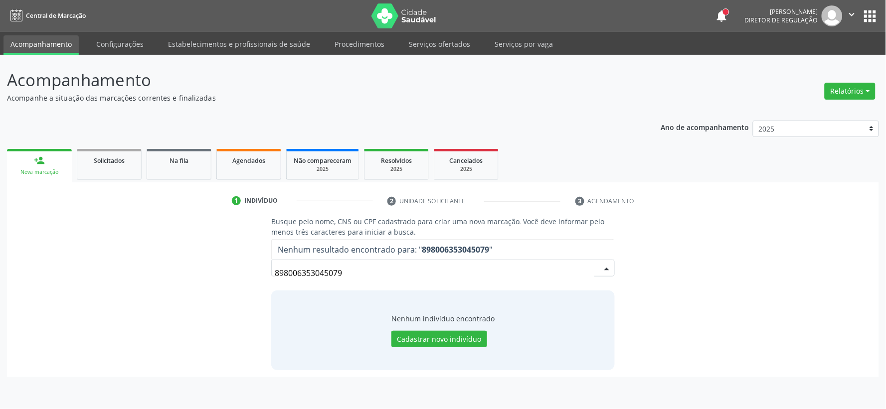
drag, startPoint x: 342, startPoint y: 273, endPoint x: 190, endPoint y: 282, distance: 152.3
click at [190, 282] on div "Busque pelo nome, CNS ou CPF cadastrado para criar uma nova marcação. Você deve…" at bounding box center [443, 293] width 858 height 154
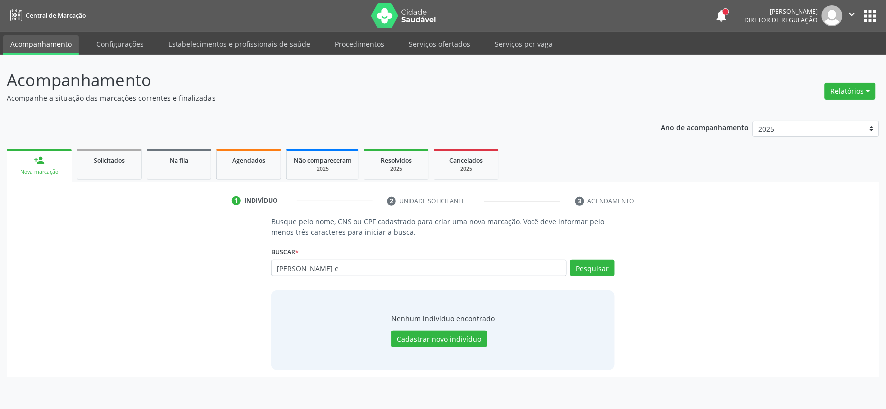
type input "lucas e"
click at [591, 263] on button "Pesquisar" at bounding box center [592, 268] width 44 height 17
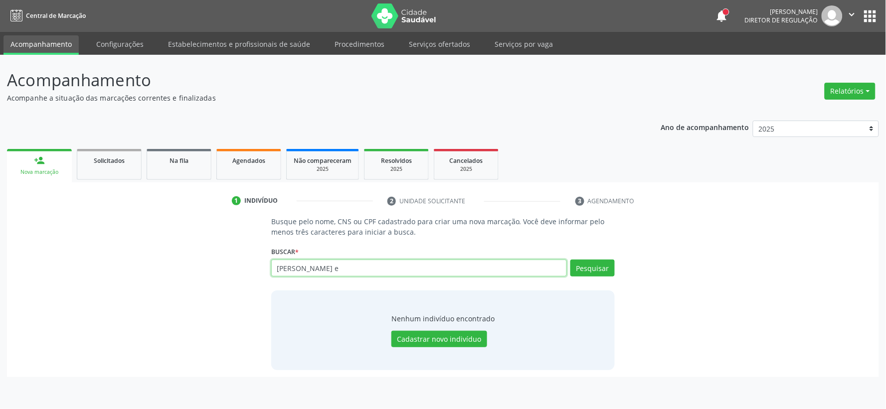
drag, startPoint x: 325, startPoint y: 271, endPoint x: 154, endPoint y: 316, distance: 176.6
click at [154, 316] on div "Busque pelo nome, CNS ou CPF cadastrado para criar uma nova marcação. Você deve…" at bounding box center [443, 293] width 858 height 154
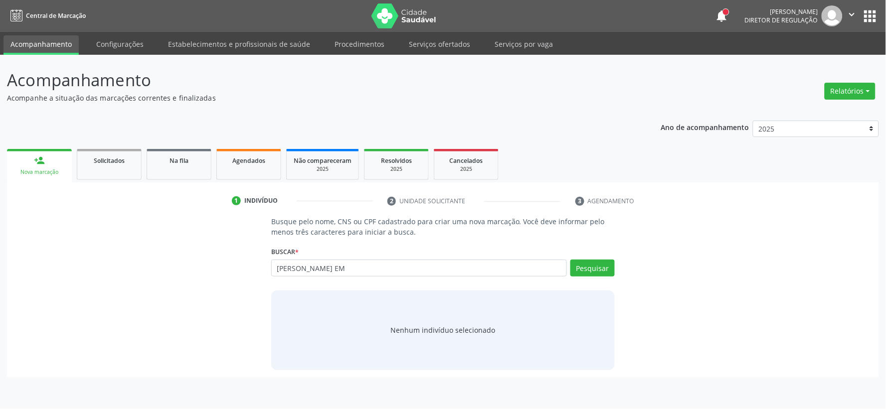
type input "LUCAS EM"
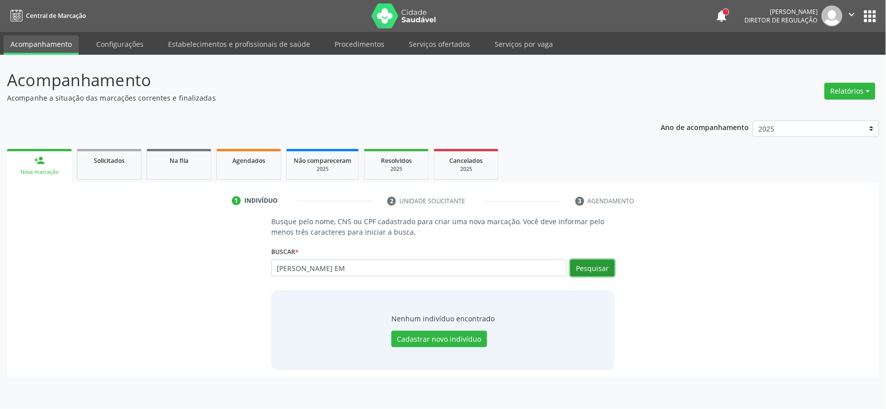
click at [573, 271] on button "Pesquisar" at bounding box center [592, 268] width 44 height 17
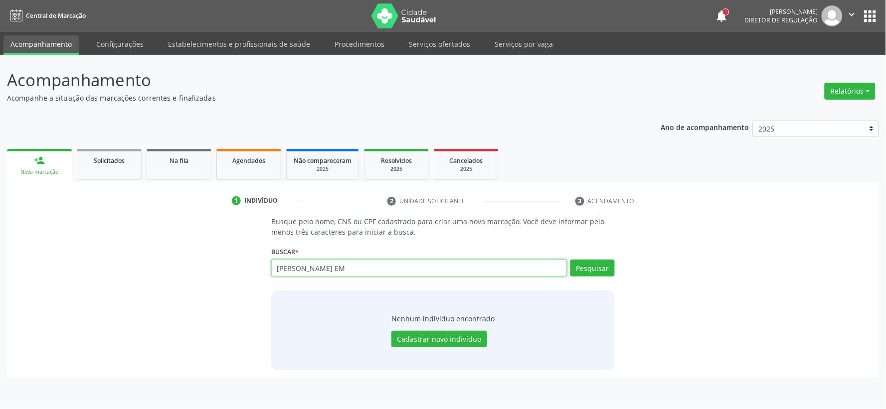
drag, startPoint x: 328, startPoint y: 265, endPoint x: 261, endPoint y: 281, distance: 68.2
click at [265, 282] on div "Busque pelo nome, CNS ou CPF cadastrado para criar uma nova marcação. Você deve…" at bounding box center [442, 293] width 357 height 154
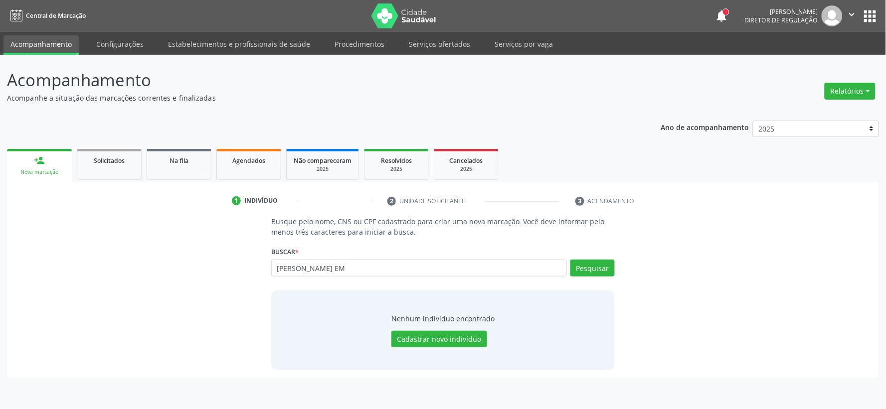
click at [265, 282] on div "Busque pelo nome, CNS ou CPF cadastrado para criar uma nova marcação. Você deve…" at bounding box center [442, 293] width 357 height 154
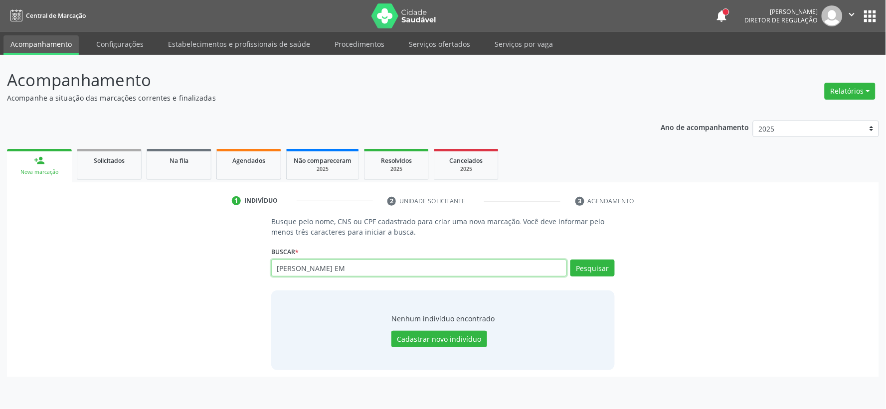
drag, startPoint x: 328, startPoint y: 270, endPoint x: 241, endPoint y: 257, distance: 87.8
click at [241, 257] on div "Busque pelo nome, CNS ou CPF cadastrado para criar uma nova marcação. Você deve…" at bounding box center [443, 293] width 858 height 154
paste input "001.917.514-05"
type input "001.917.514-05"
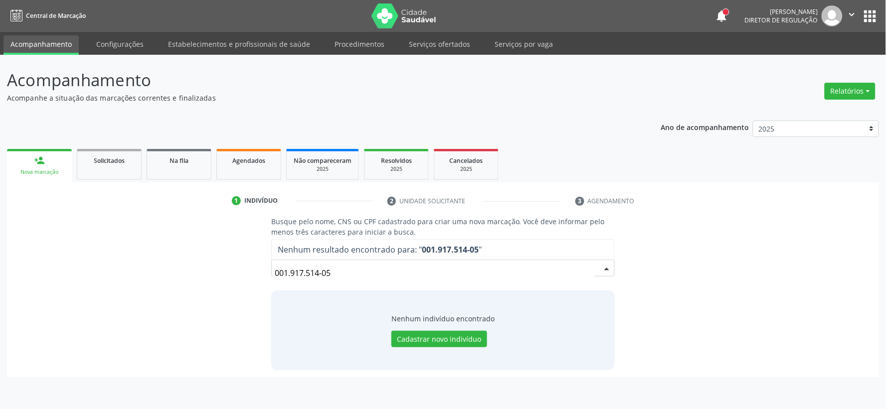
drag, startPoint x: 334, startPoint y: 267, endPoint x: 267, endPoint y: 262, distance: 67.0
click at [267, 262] on div "Busque pelo nome, CNS ou CPF cadastrado para criar uma nova marcação. Você deve…" at bounding box center [442, 293] width 357 height 154
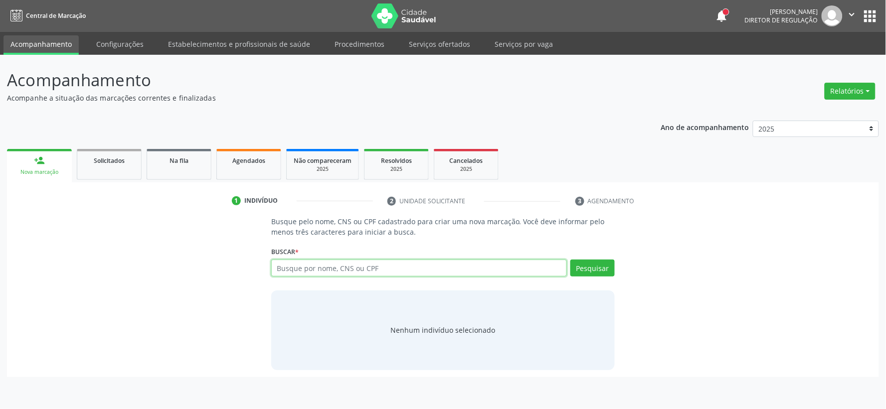
paste input "[PERSON_NAME]"
type input "[PERSON_NAME]"
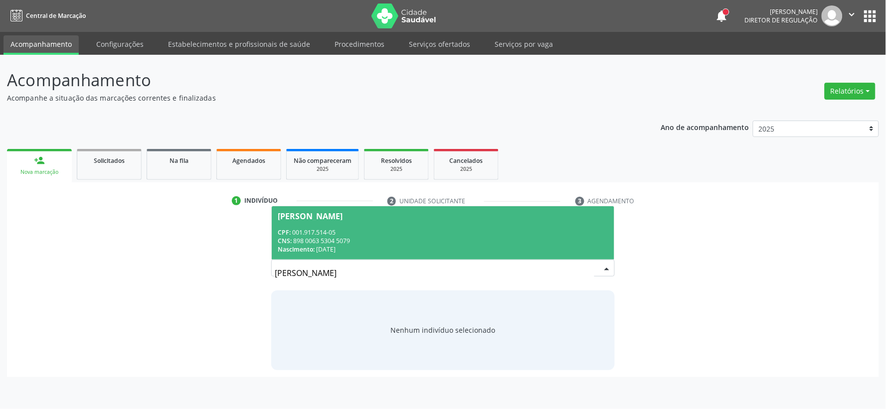
click at [375, 227] on span "[PERSON_NAME] CPF: 001.917.514-05 CNS: 898 0063 5304 5079 Nascimento: [DATE]" at bounding box center [443, 232] width 342 height 53
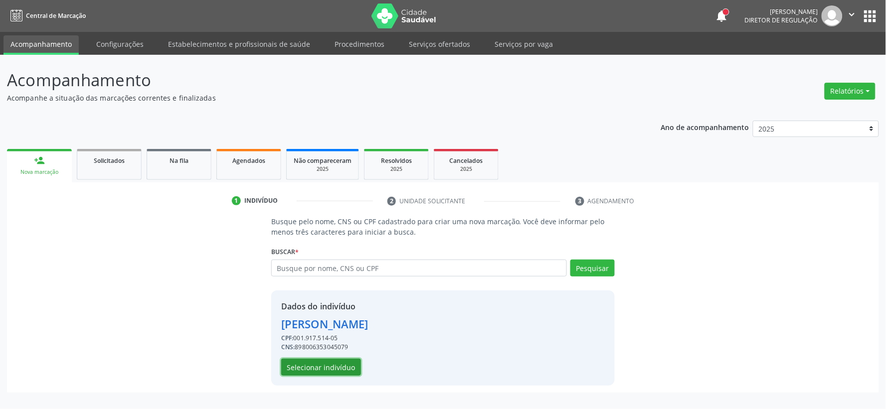
click at [323, 371] on button "Selecionar indivíduo" at bounding box center [321, 367] width 80 height 17
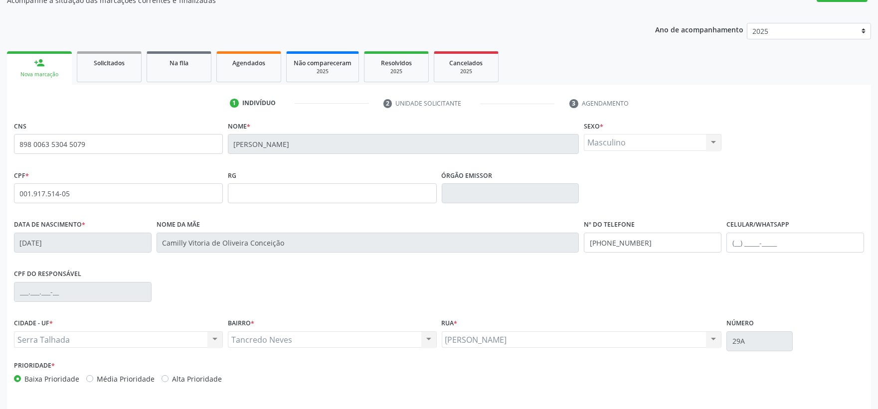
scroll to position [131, 0]
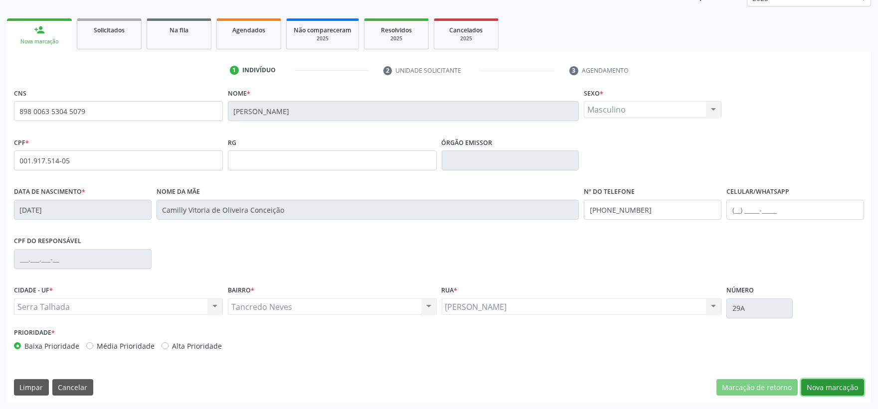
click at [823, 390] on button "Nova marcação" at bounding box center [832, 387] width 63 height 17
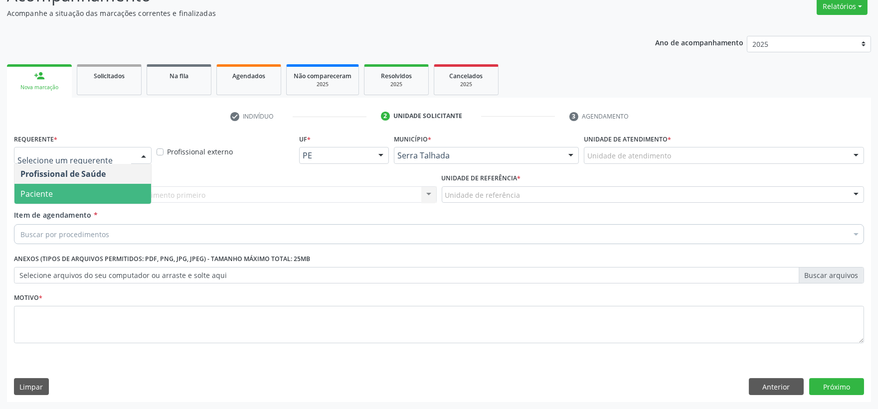
click at [88, 194] on span "Paciente" at bounding box center [82, 194] width 137 height 20
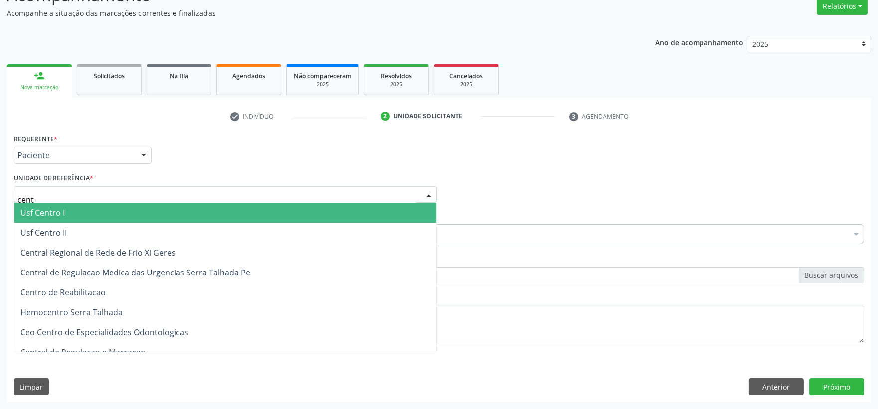
type input "centr"
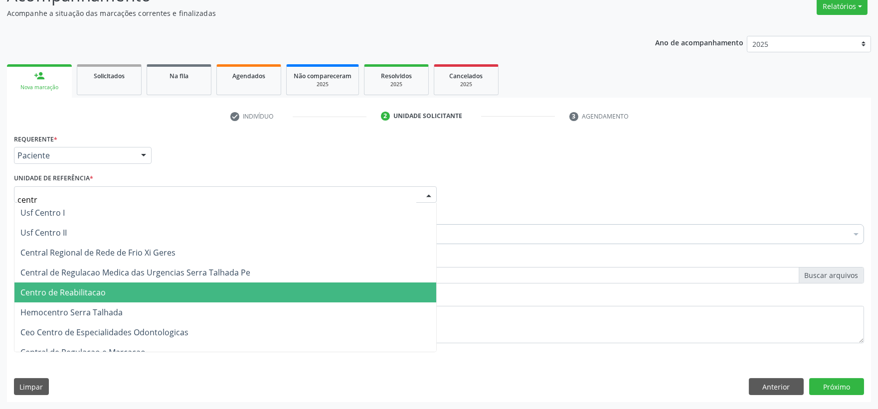
click at [110, 284] on span "Centro de Reabilitacao" at bounding box center [225, 293] width 422 height 20
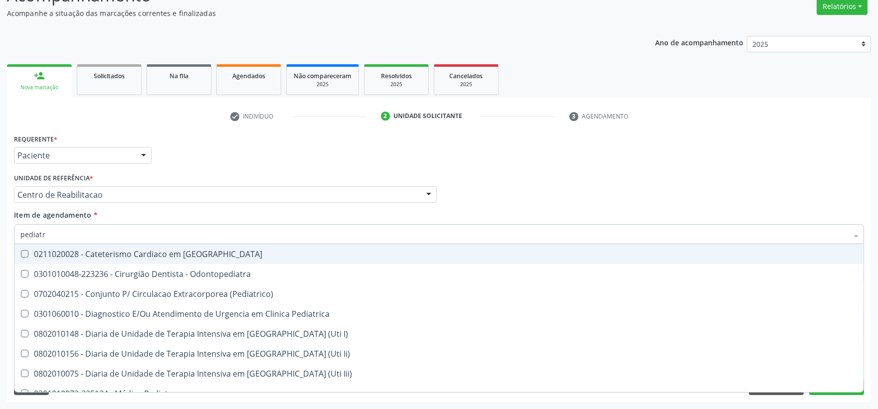
type input "pediatra"
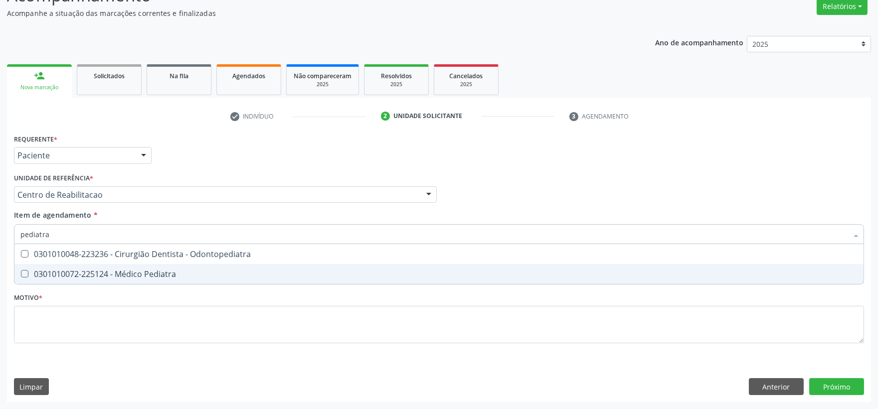
click at [172, 278] on div "0301010072-225124 - Médico Pediatra" at bounding box center [438, 274] width 837 height 8
checkbox Pediatra "true"
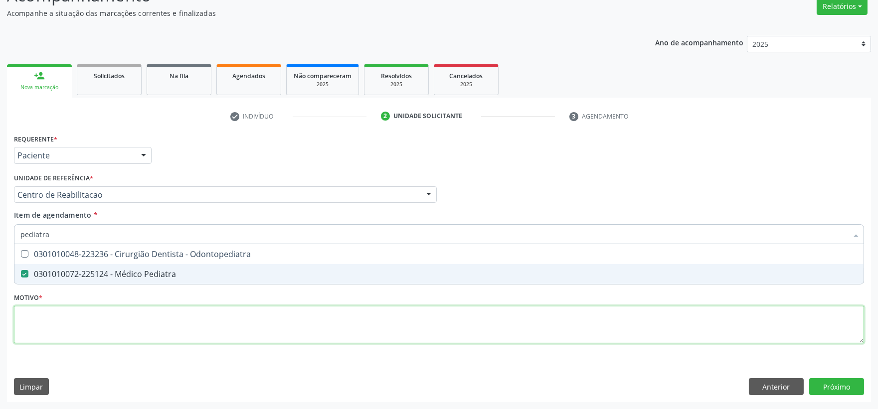
click at [173, 326] on div "Requerente * Paciente Profissional de Saúde Paciente Nenhum resultado encontrad…" at bounding box center [439, 245] width 850 height 226
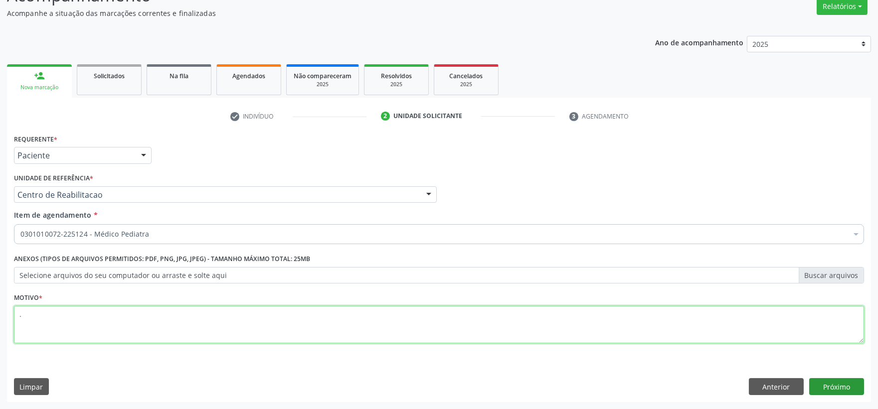
type textarea "."
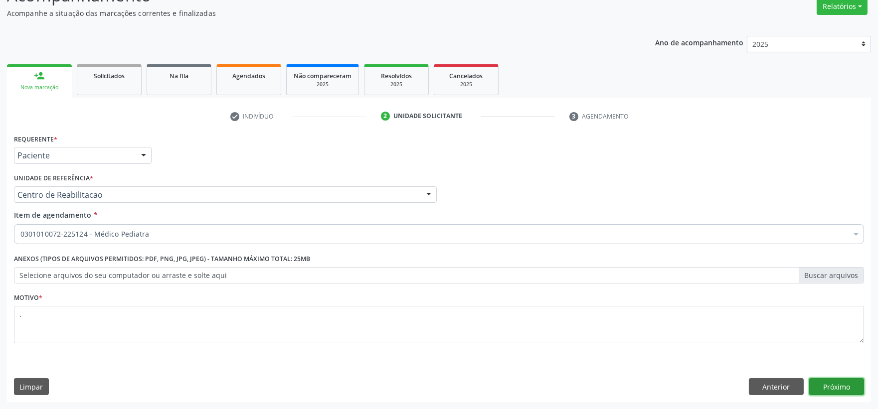
click at [849, 391] on button "Próximo" at bounding box center [836, 386] width 55 height 17
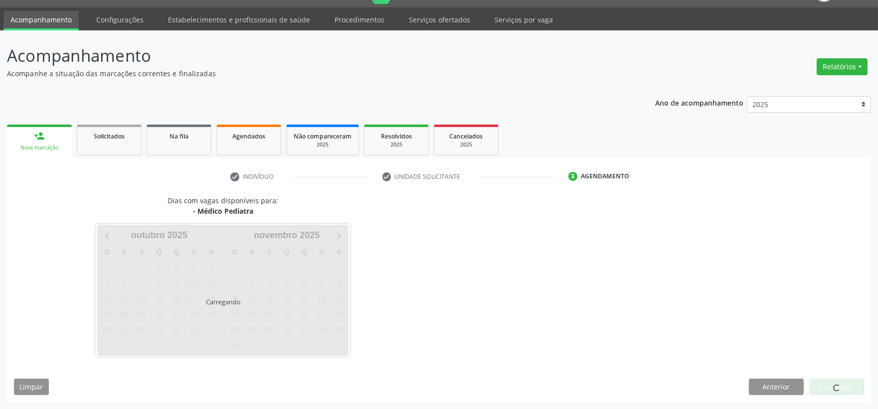
scroll to position [24, 0]
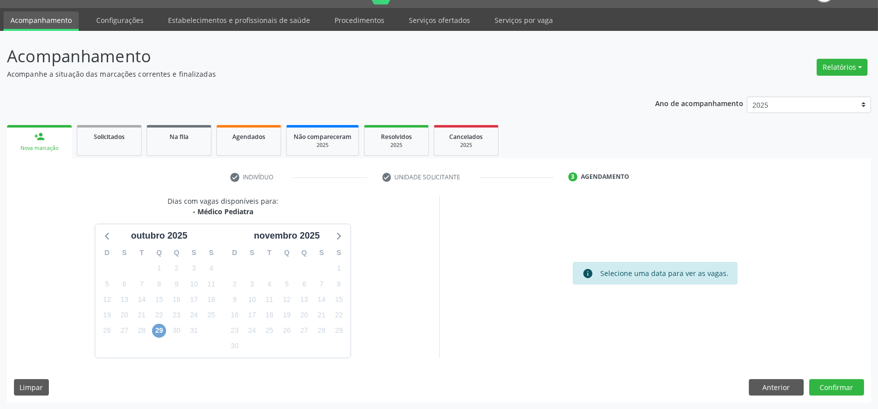
click at [159, 331] on span "29" at bounding box center [159, 331] width 14 height 14
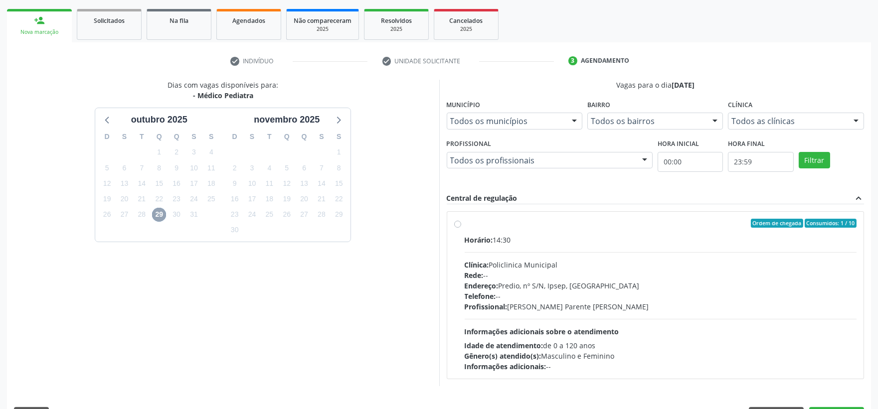
scroll to position [168, 0]
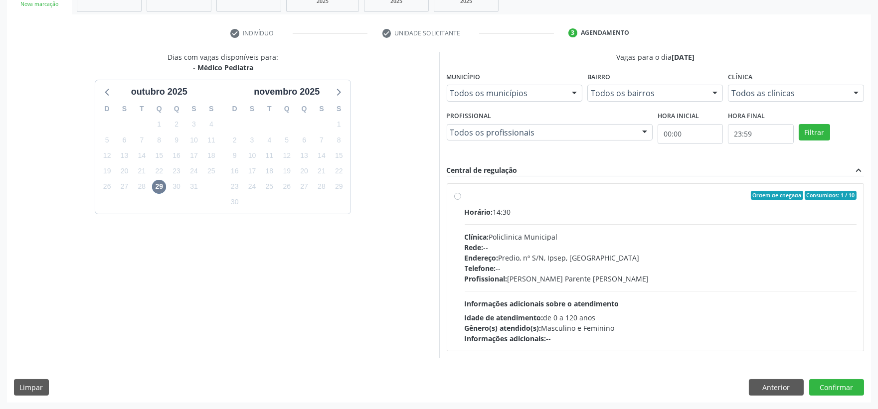
click at [560, 276] on div "Profissional: [PERSON_NAME]" at bounding box center [661, 279] width 392 height 10
click at [461, 200] on input "Ordem de chegada Consumidos: 1 / 10 Horário: 14:30 Clínica: Policlinica Municip…" at bounding box center [457, 195] width 7 height 9
radio input "true"
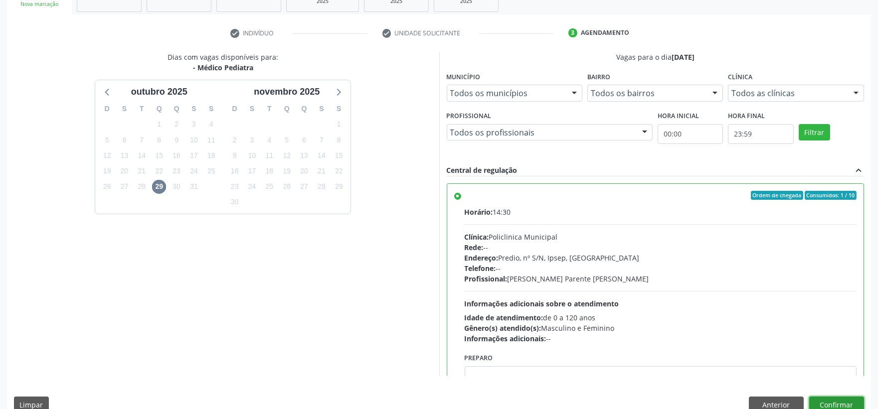
click at [833, 404] on button "Confirmar" at bounding box center [836, 405] width 55 height 17
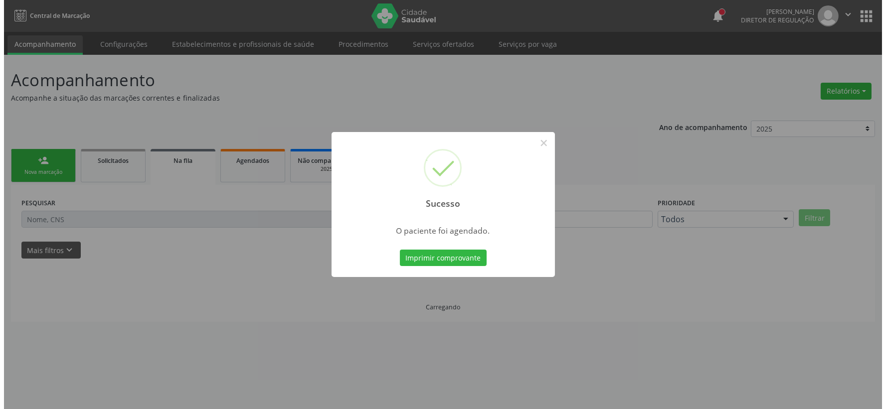
scroll to position [0, 0]
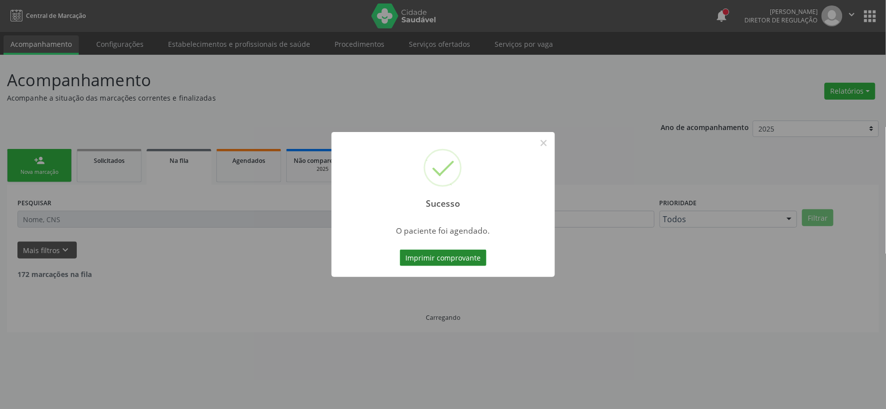
click at [424, 264] on button "Imprimir comprovante" at bounding box center [443, 258] width 87 height 17
